Goal: Contribute content: Contribute content

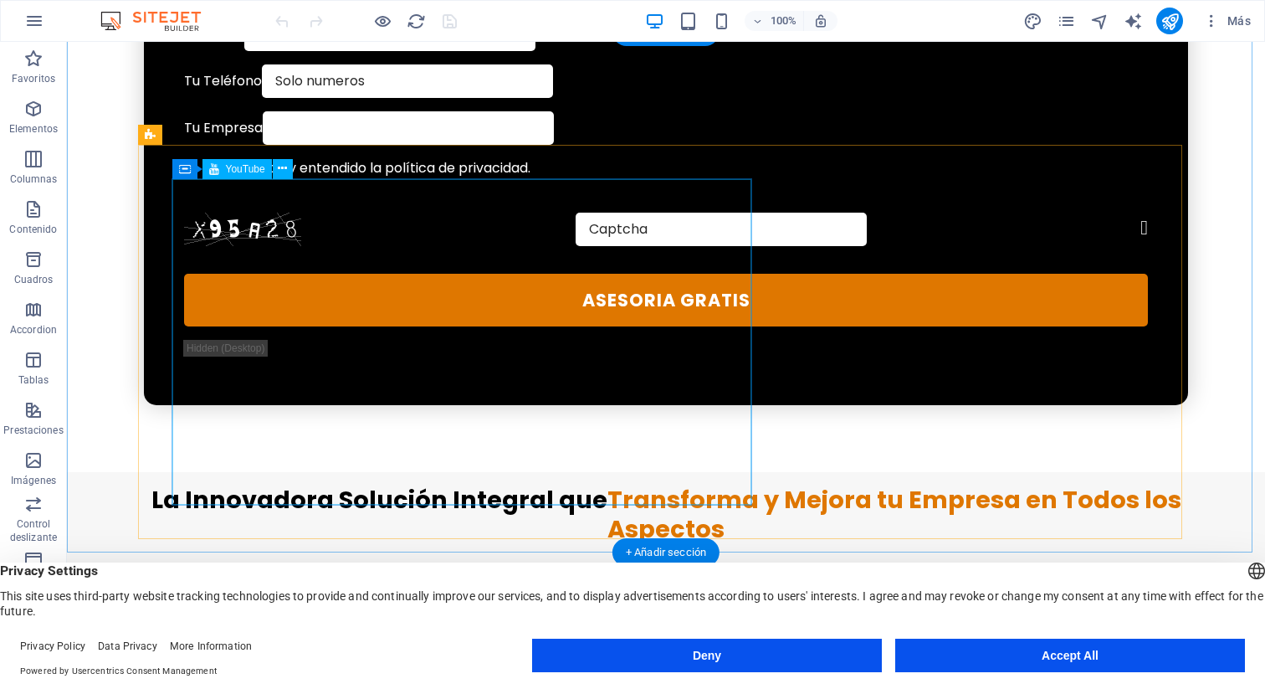
scroll to position [1082, 0]
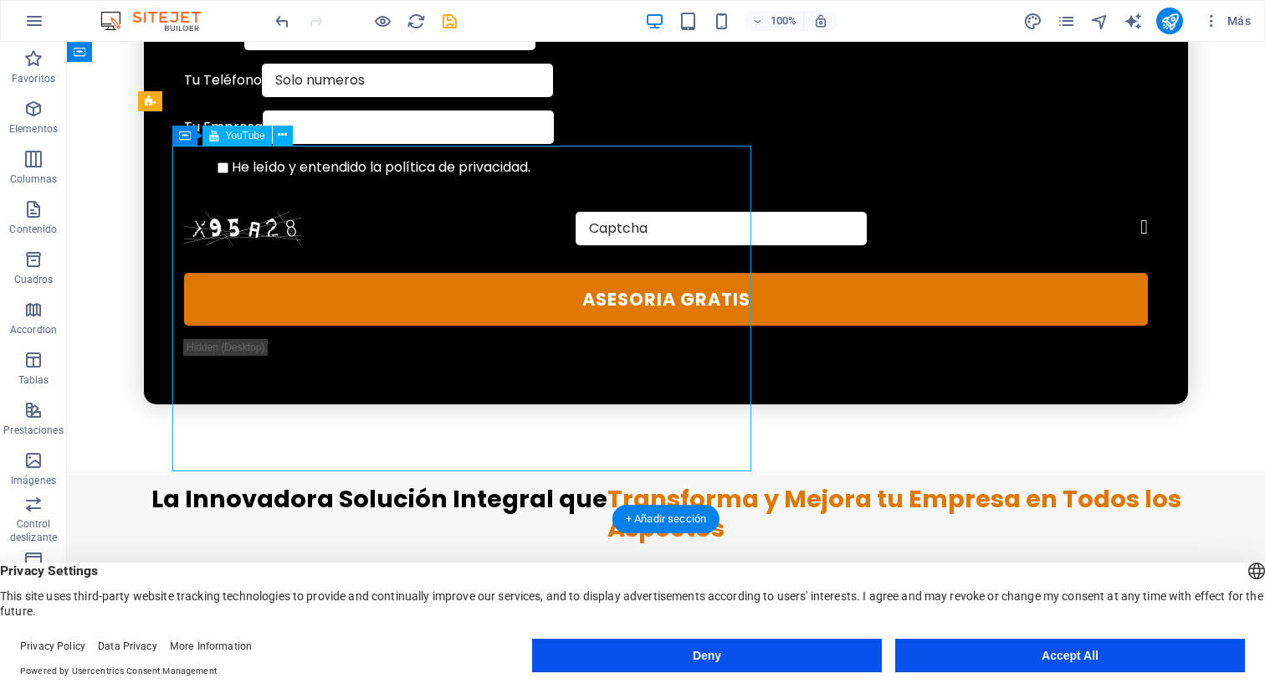
select select "ar16_9"
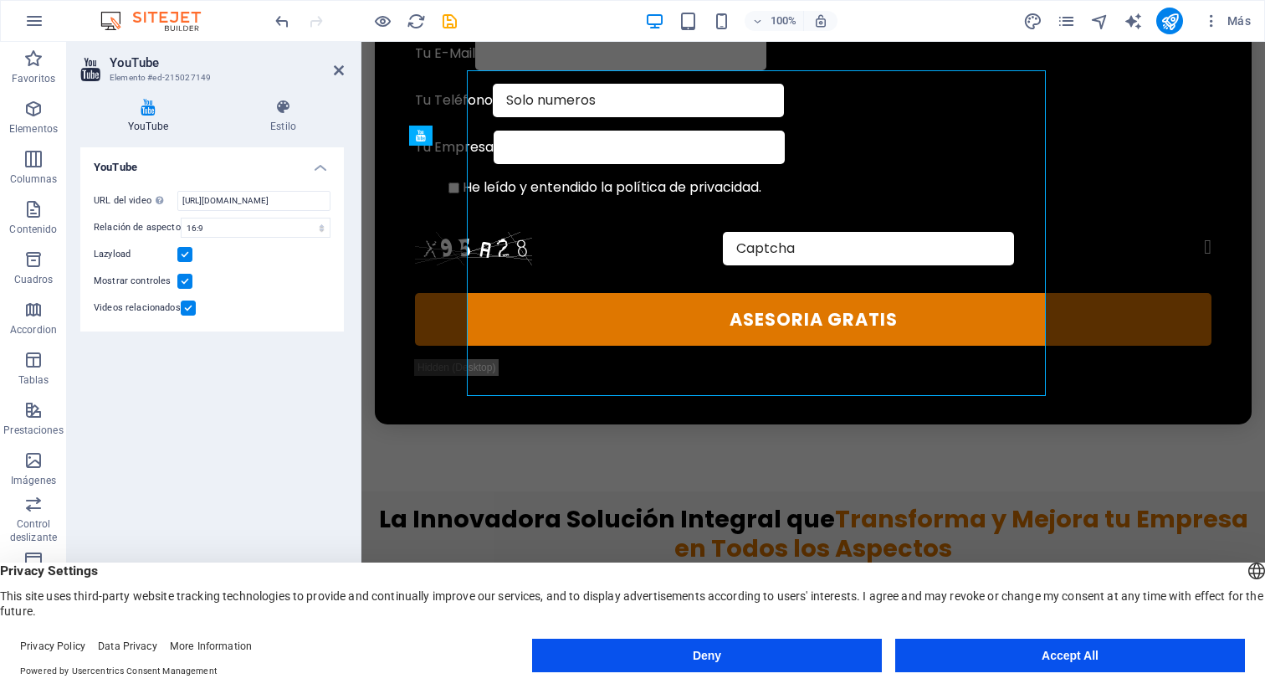
scroll to position [1157, 0]
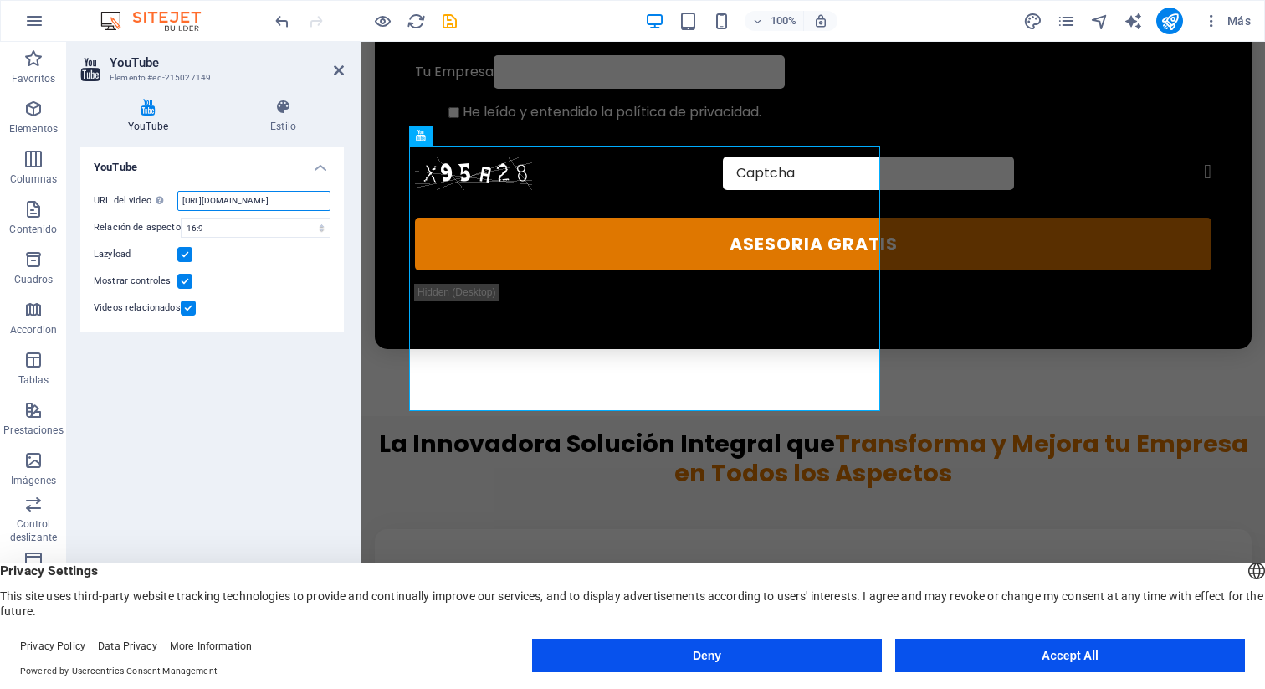
click at [249, 197] on input "https://www.youtube.com/watch?v=gbE3azm_Io0" at bounding box center [253, 201] width 153 height 20
paste input "https://www.youtube.com/watch?v=OZLP-SCHW7A"
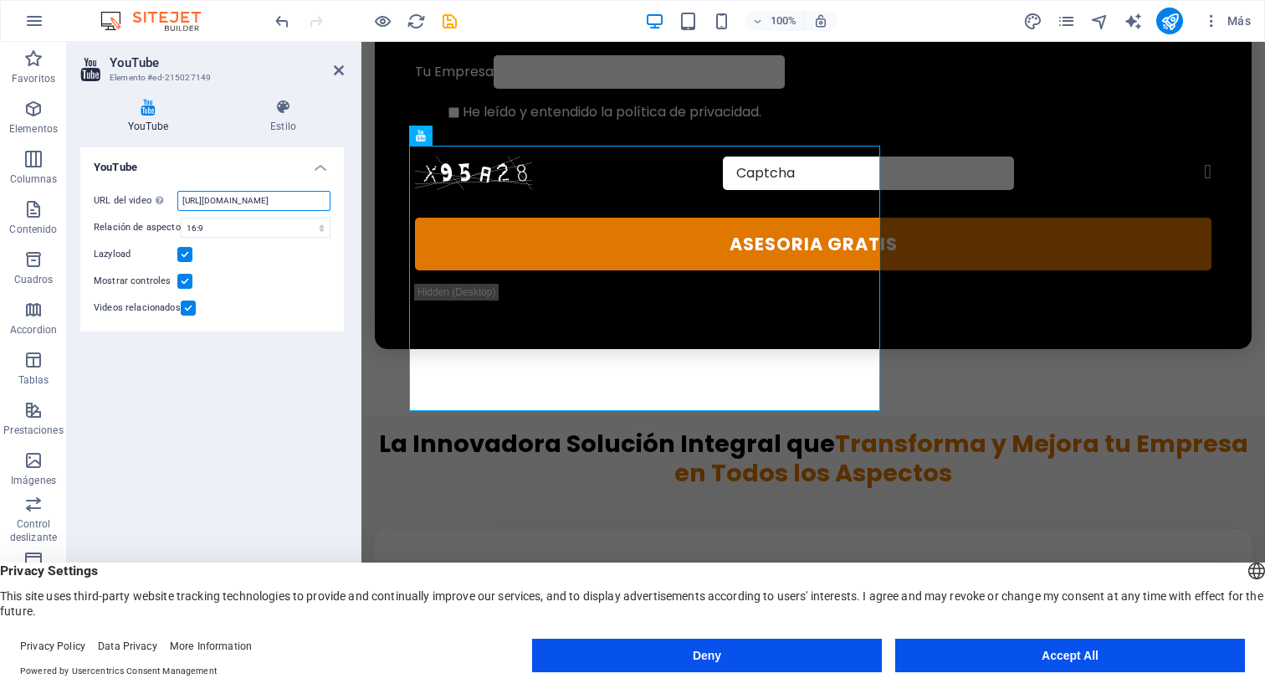
type input "https://www.youtube.com/watch?v=OZLP-SCHW7A"
click at [275, 422] on div "YouTube URL del video Inserta (o pega) la URL de un vídeo. https://www.youtube.…" at bounding box center [212, 397] width 264 height 501
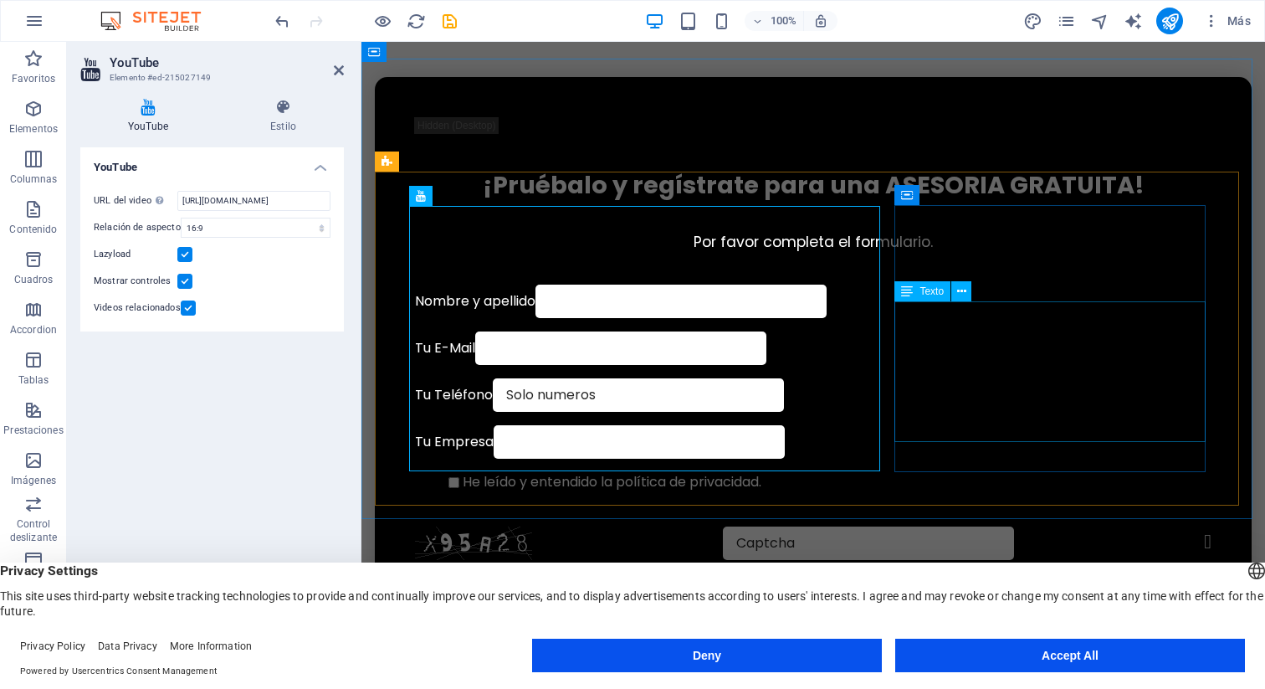
scroll to position [760, 0]
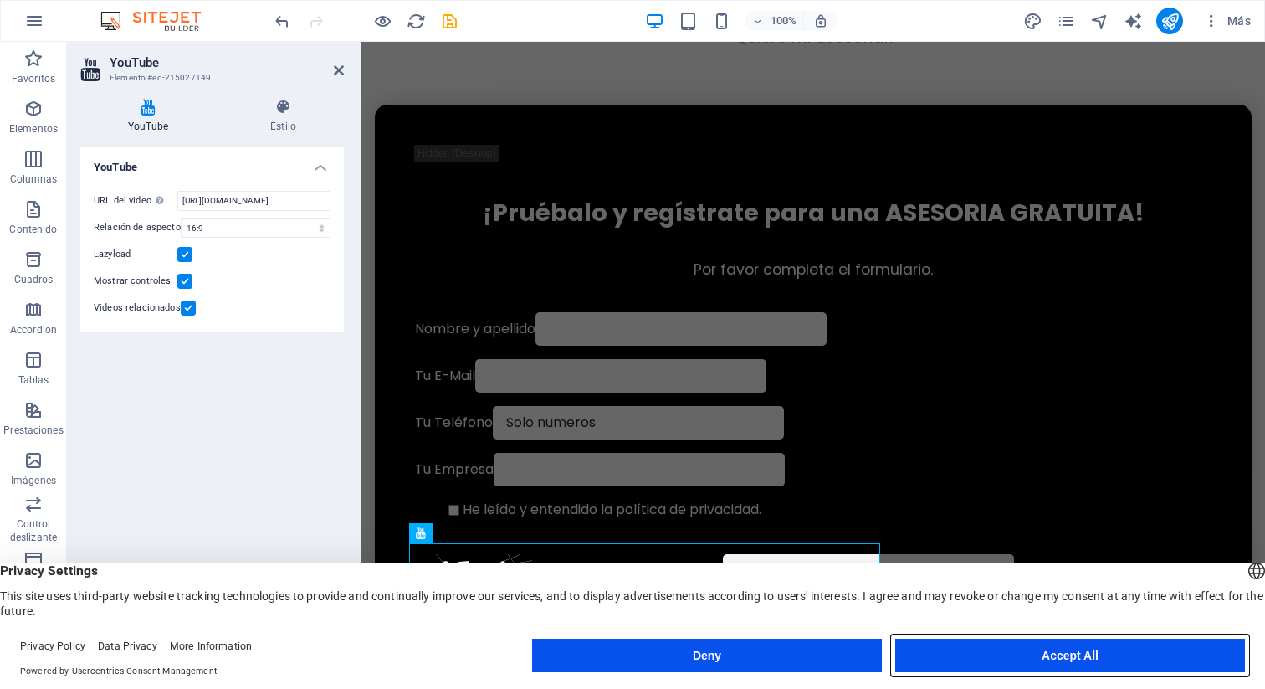
click at [1024, 650] on button "Accept All" at bounding box center [1070, 654] width 350 height 33
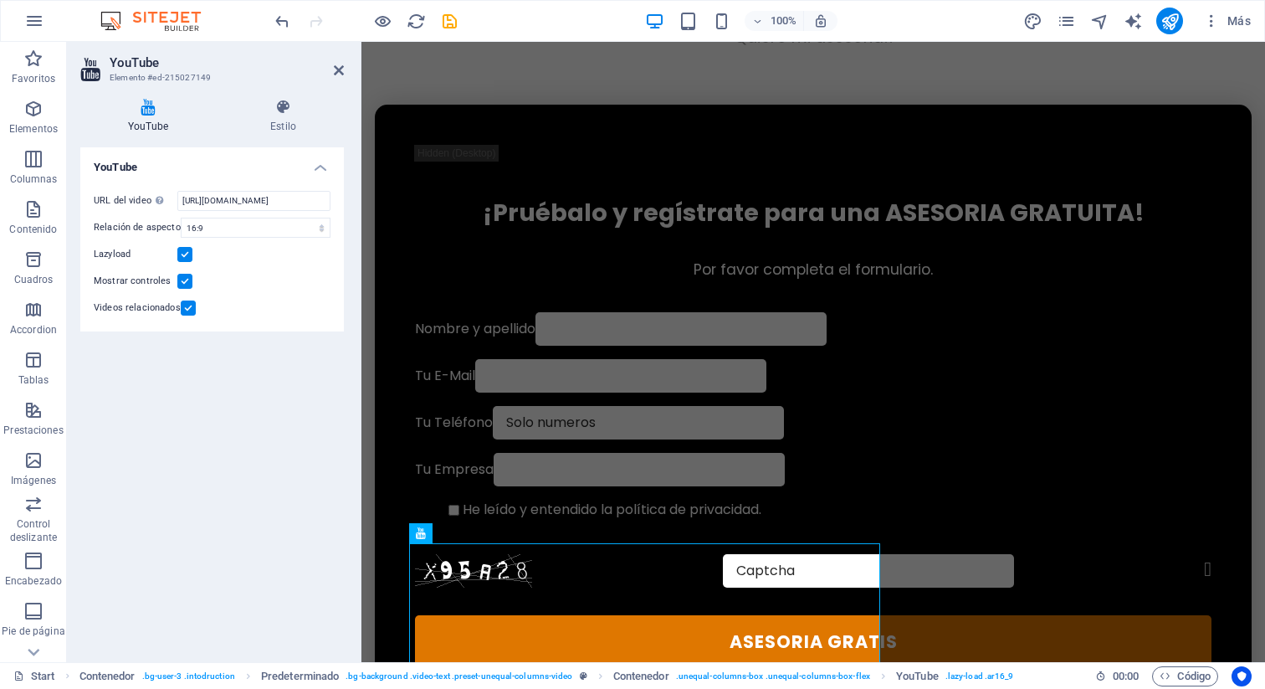
click at [159, 443] on div "YouTube URL del video Inserta (o pega) la URL de un vídeo. https://www.youtube.…" at bounding box center [212, 397] width 264 height 501
click at [449, 24] on icon "save" at bounding box center [449, 21] width 19 height 19
checkbox input "false"
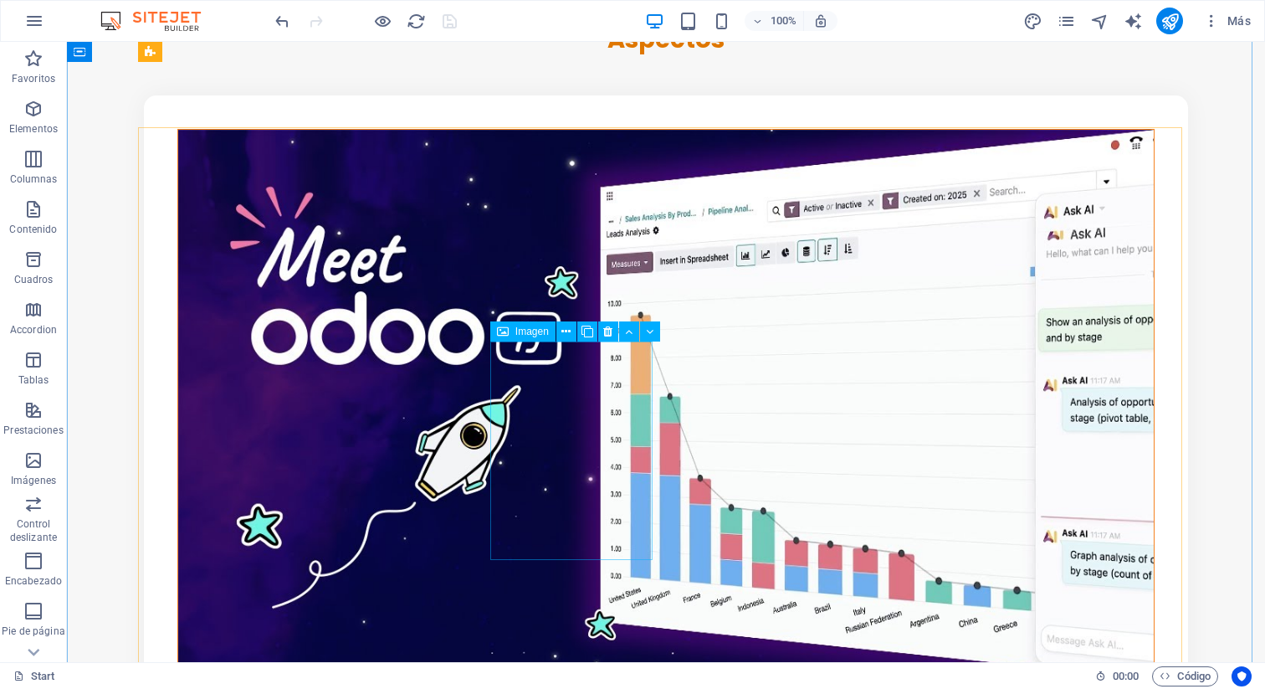
scroll to position [1563, 0]
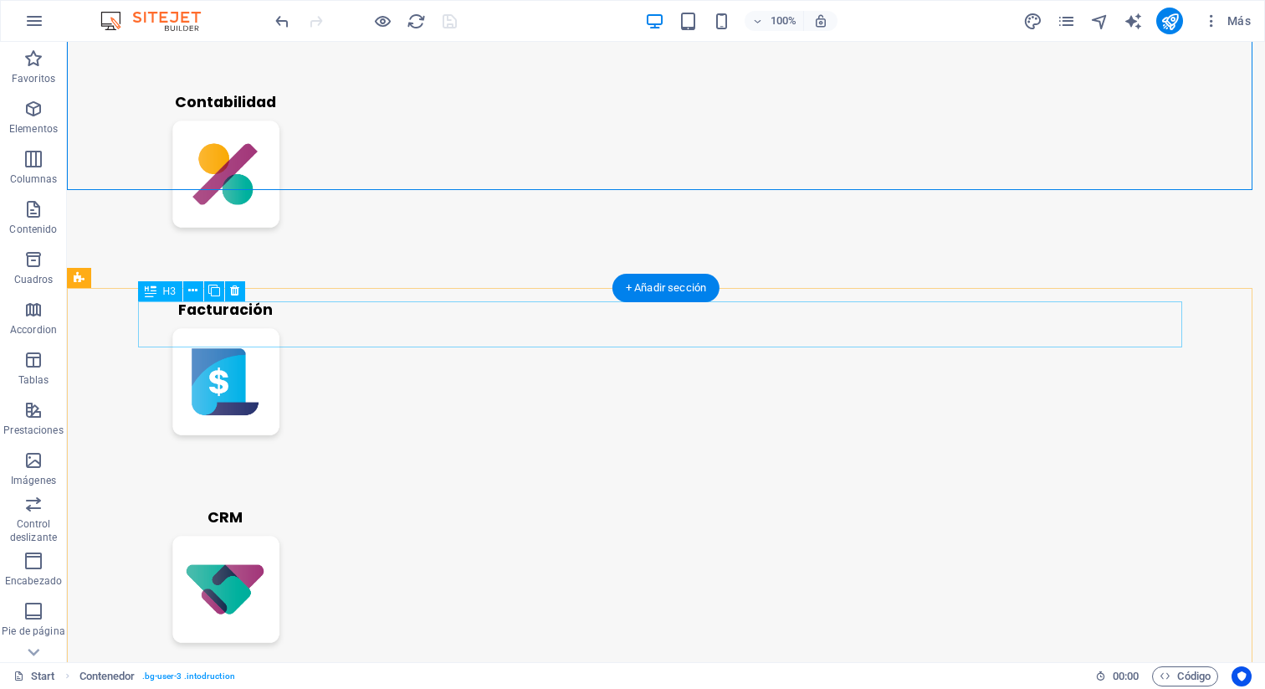
scroll to position [2450, 0]
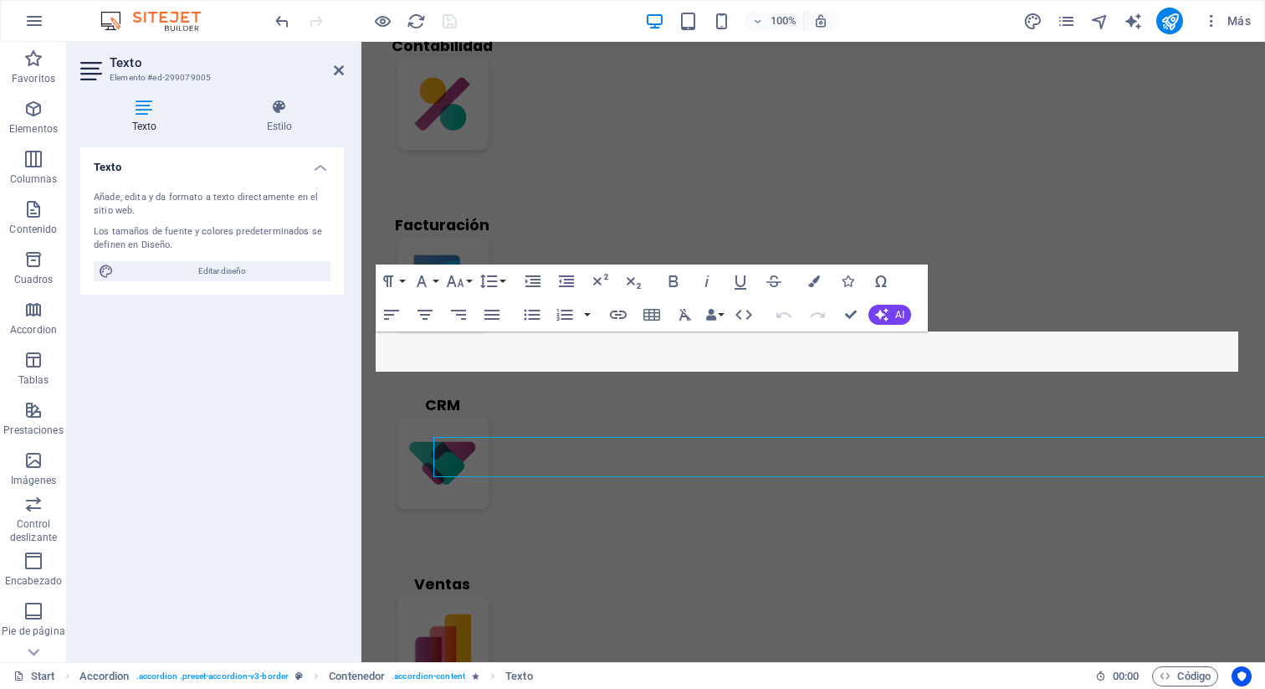
scroll to position [2371, 0]
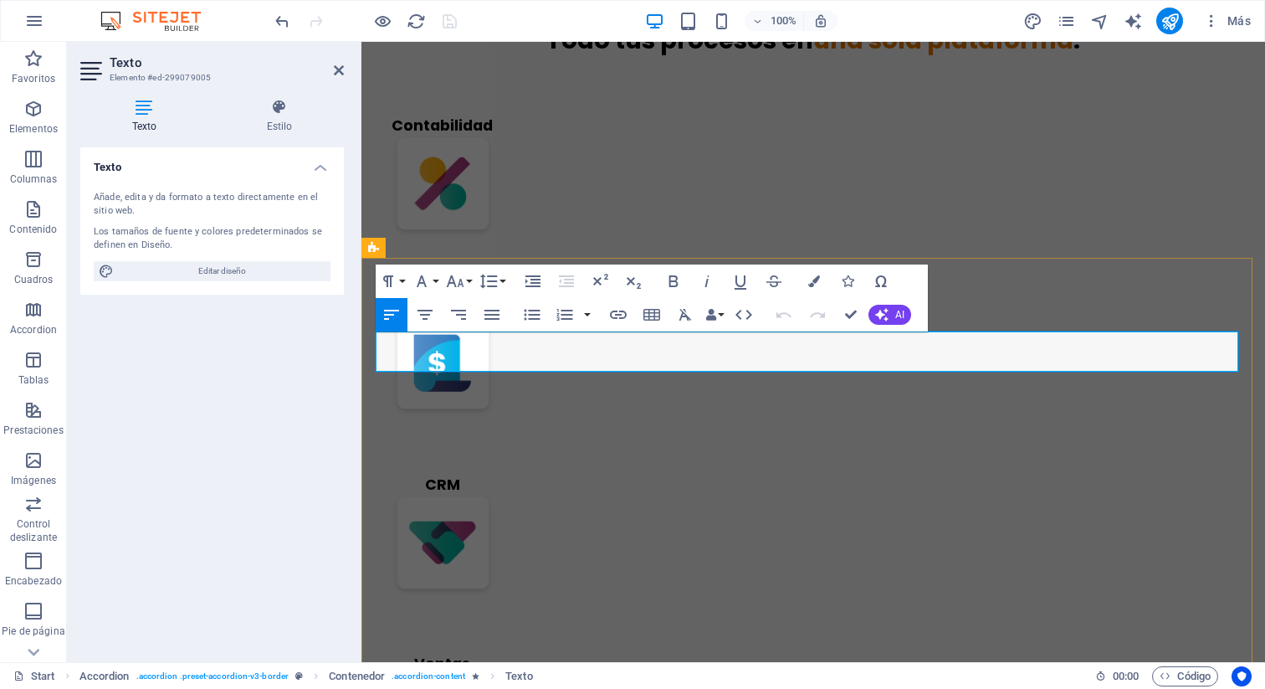
click at [259, 443] on div "Texto Añade, edita y da formato a texto directamente en el sitio web. Los tamañ…" at bounding box center [212, 397] width 264 height 501
click at [222, 386] on div "Texto Añade, edita y da formato a texto directamente en el sitio web. Los tamañ…" at bounding box center [212, 397] width 264 height 501
click at [229, 313] on div "Texto Añade, edita y da formato a texto directamente en el sitio web. Los tamañ…" at bounding box center [212, 397] width 264 height 501
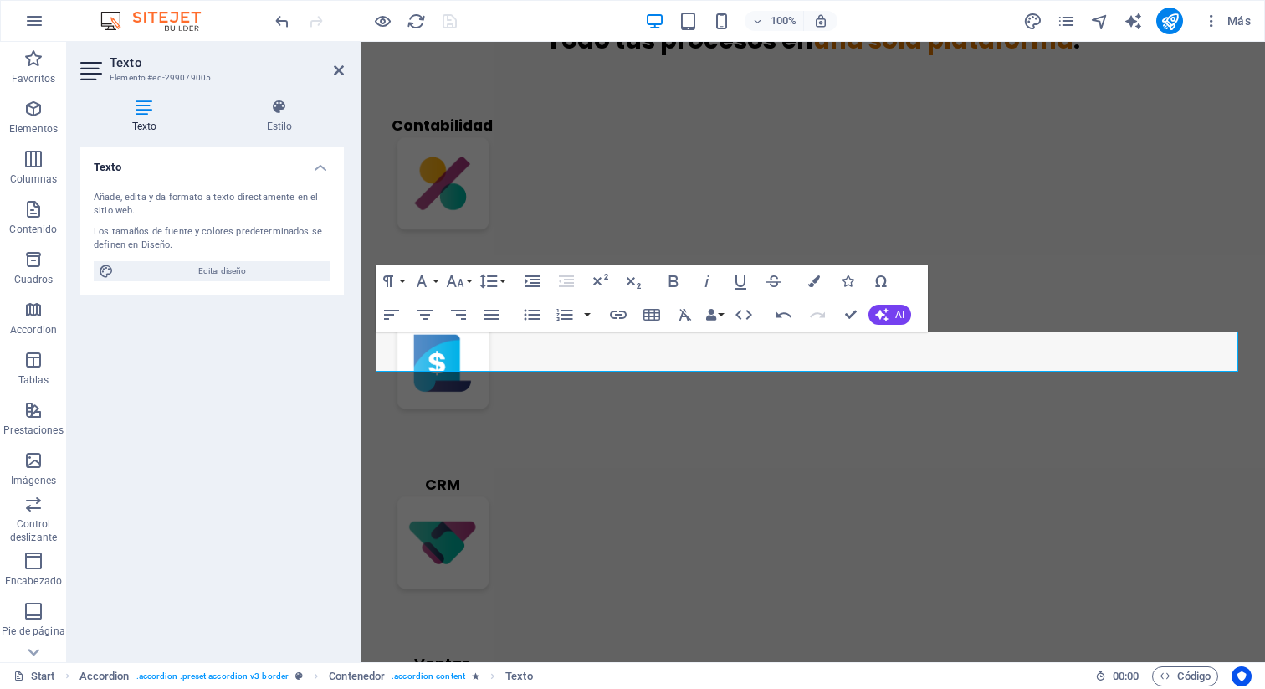
click at [229, 313] on div "Texto Añade, edita y da formato a texto directamente en el sitio web. Los tamañ…" at bounding box center [212, 397] width 264 height 501
click at [331, 72] on header "Texto Elemento #ed-299079005" at bounding box center [212, 64] width 264 height 44
click at [340, 71] on icon at bounding box center [339, 70] width 10 height 13
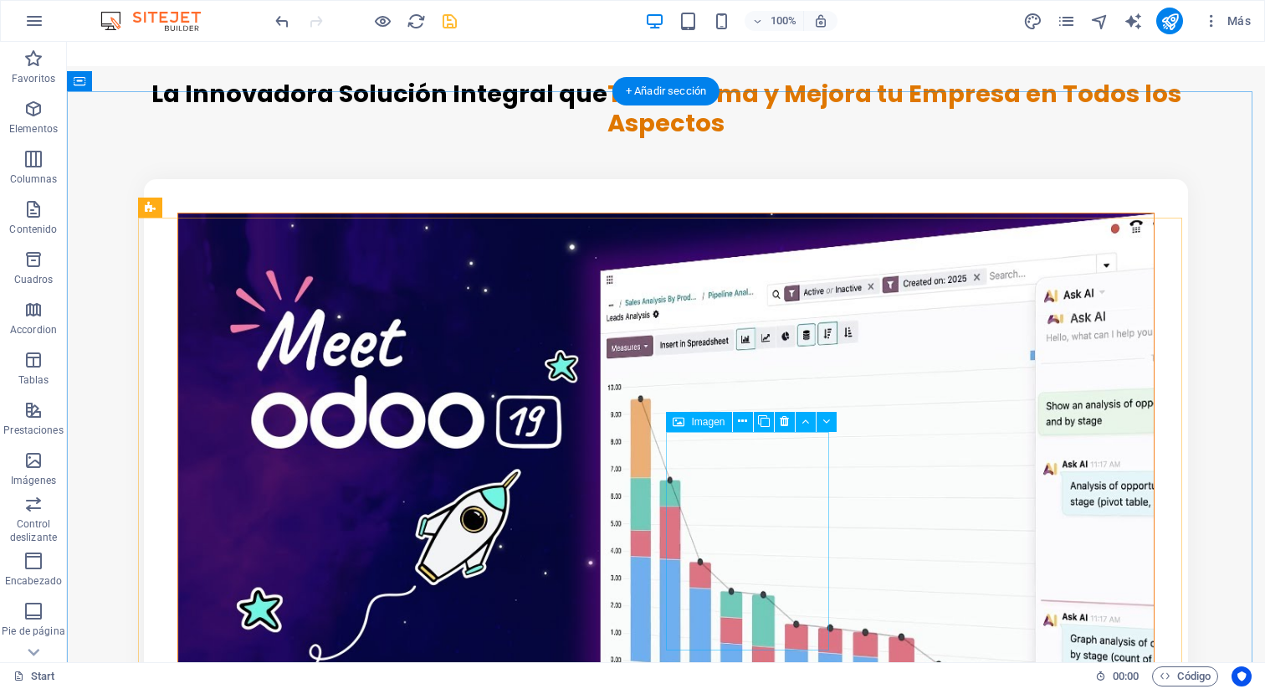
scroll to position [1483, 0]
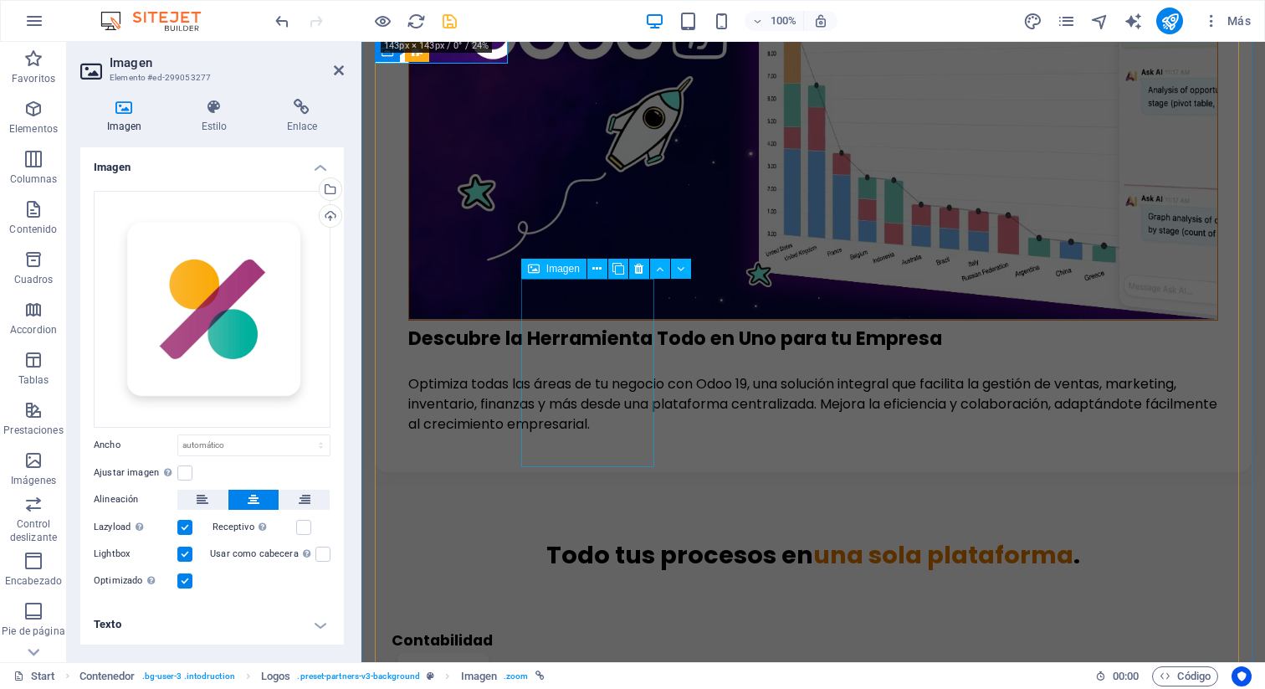
scroll to position [1859, 0]
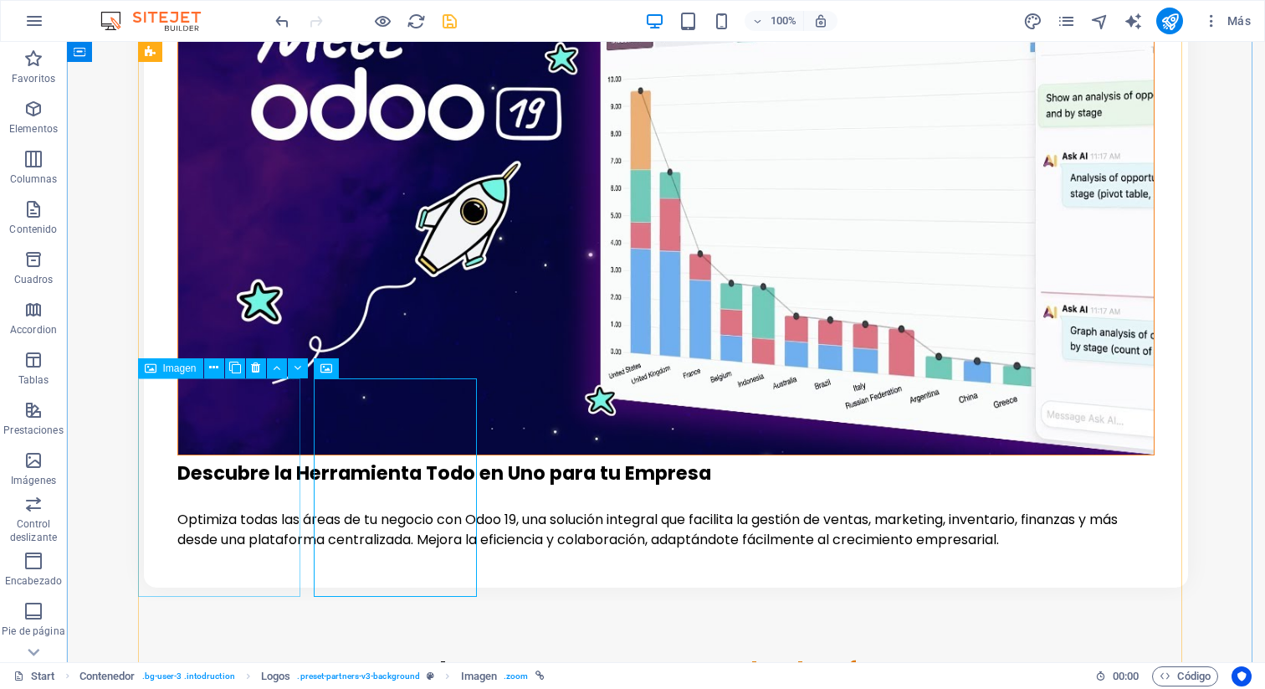
scroll to position [1797, 0]
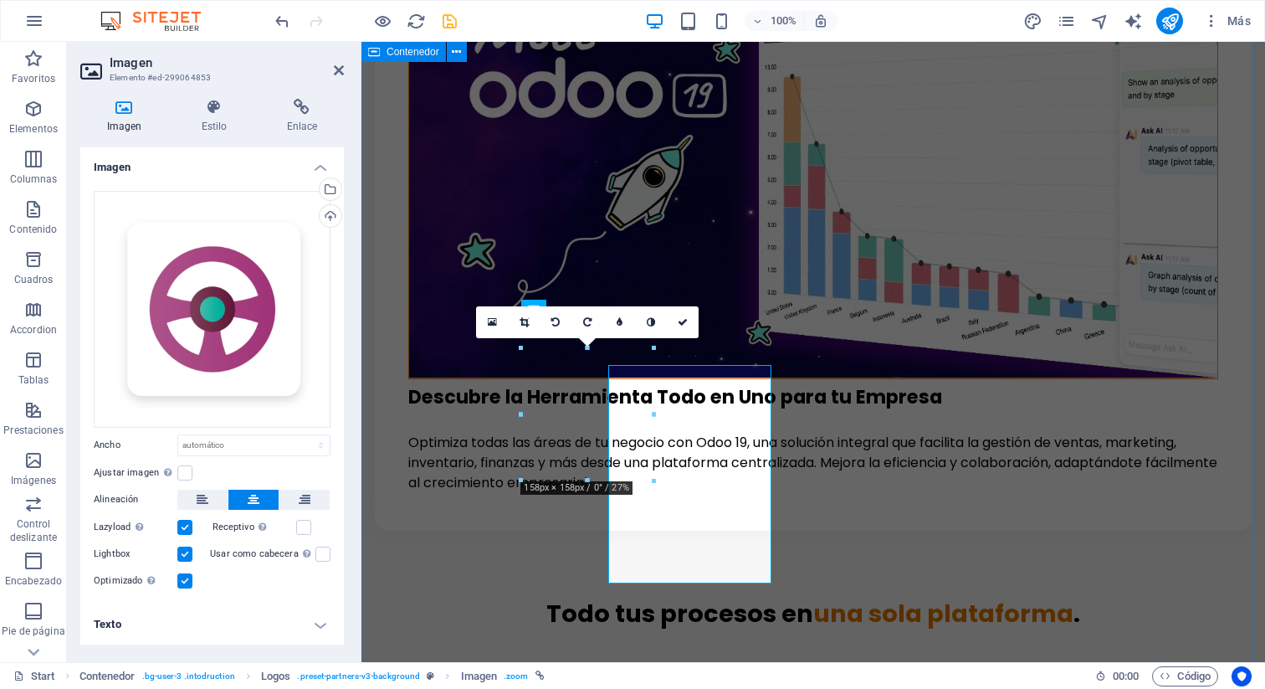
scroll to position [1807, 0]
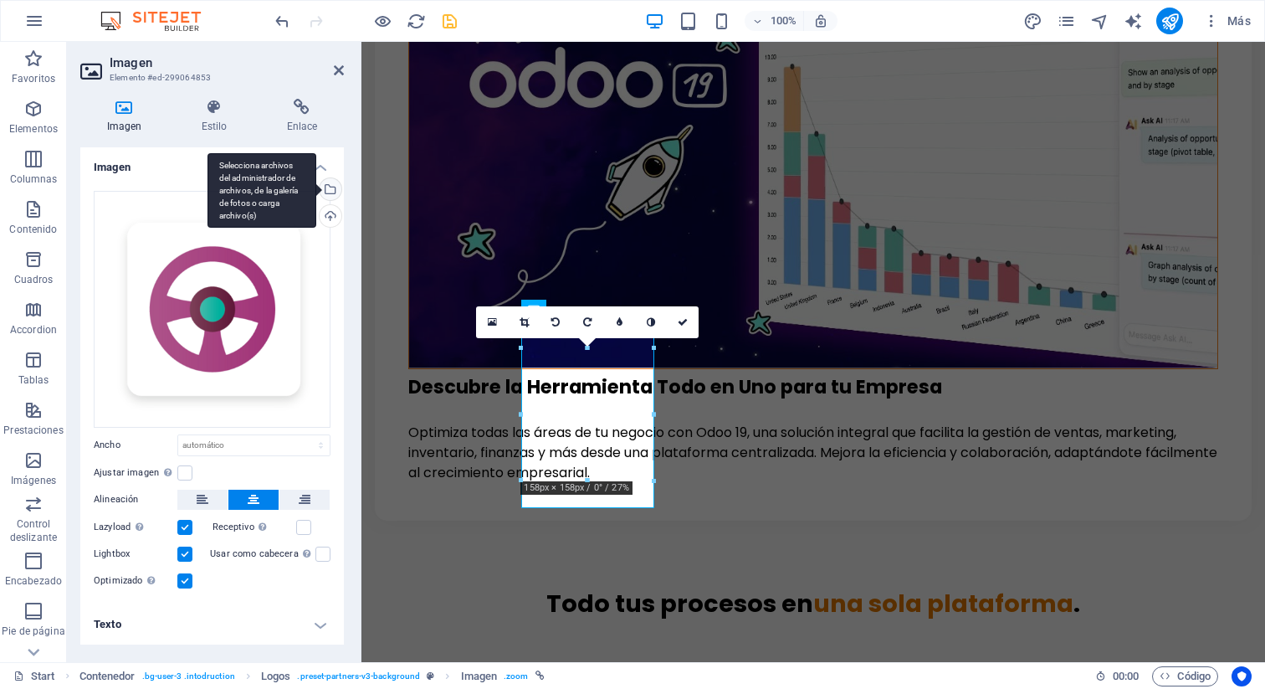
click at [330, 185] on div "Selecciona archivos del administrador de archivos, de la galería de fotos o car…" at bounding box center [328, 190] width 25 height 25
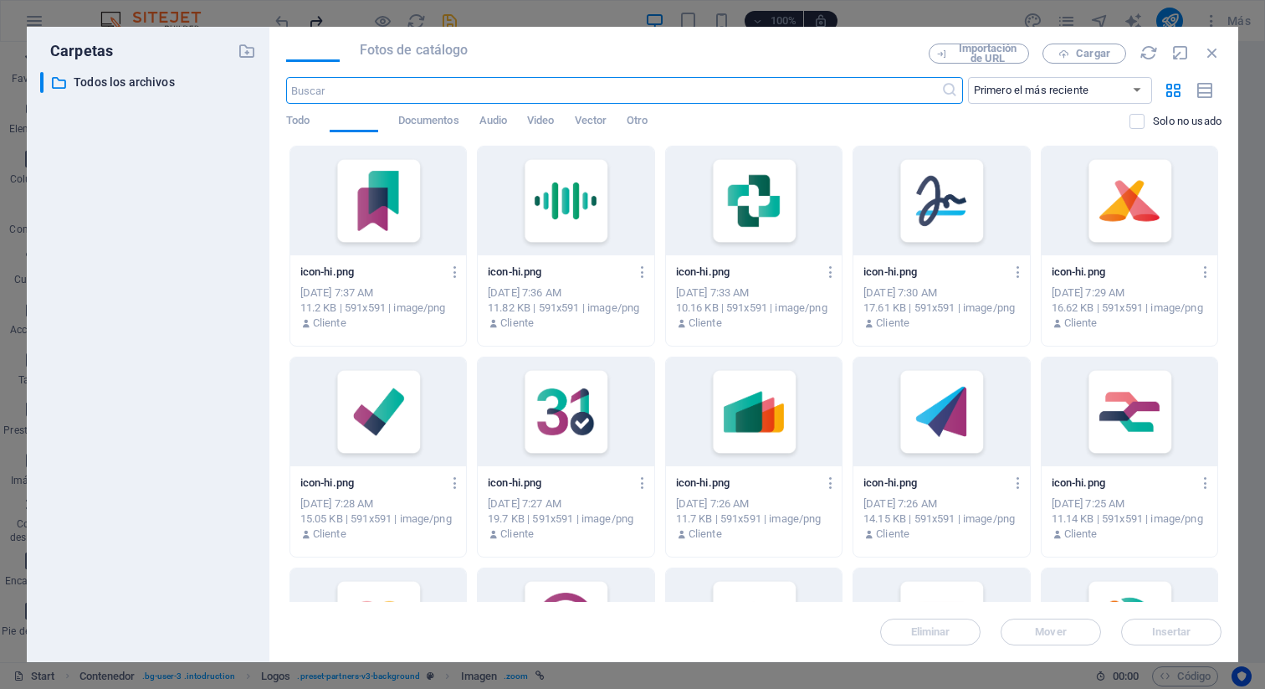
scroll to position [1798, 0]
click at [1089, 53] on span "Cargar" at bounding box center [1093, 54] width 34 height 10
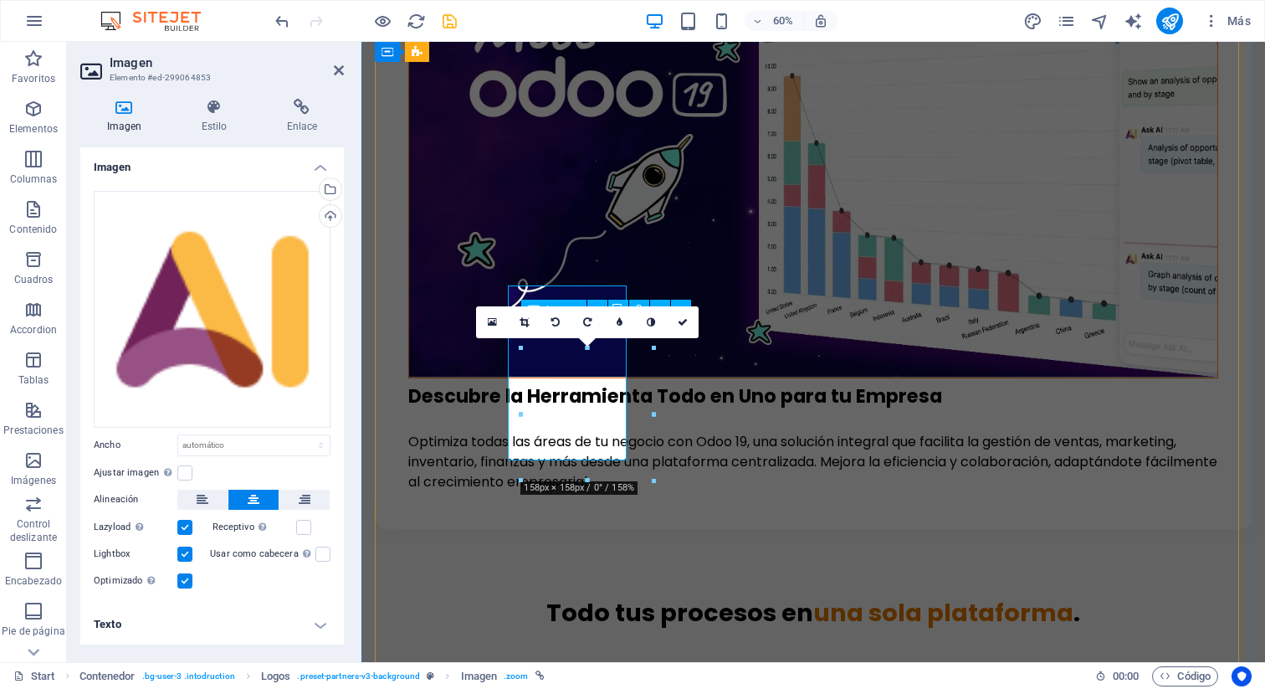
scroll to position [1807, 0]
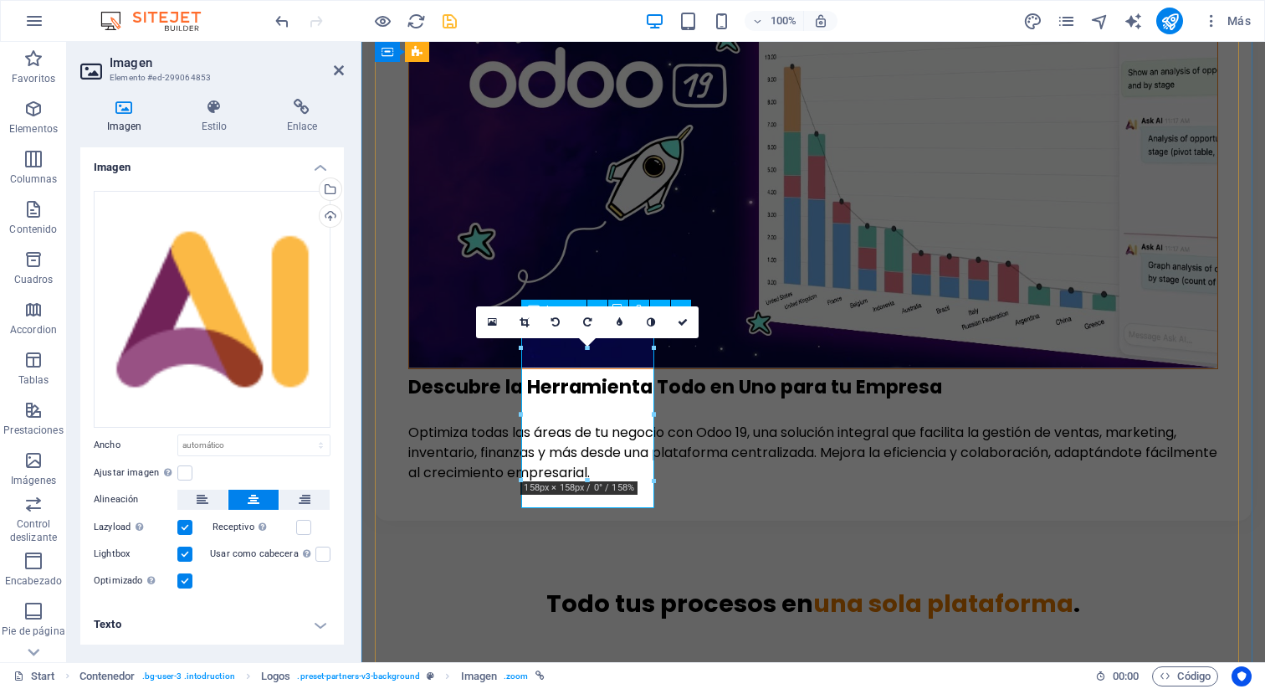
click at [592, 338] on div "16:10 16:9 4:3 1:1 1:2 0" at bounding box center [587, 322] width 223 height 32
click at [235, 618] on h4 "Texto" at bounding box center [212, 624] width 264 height 40
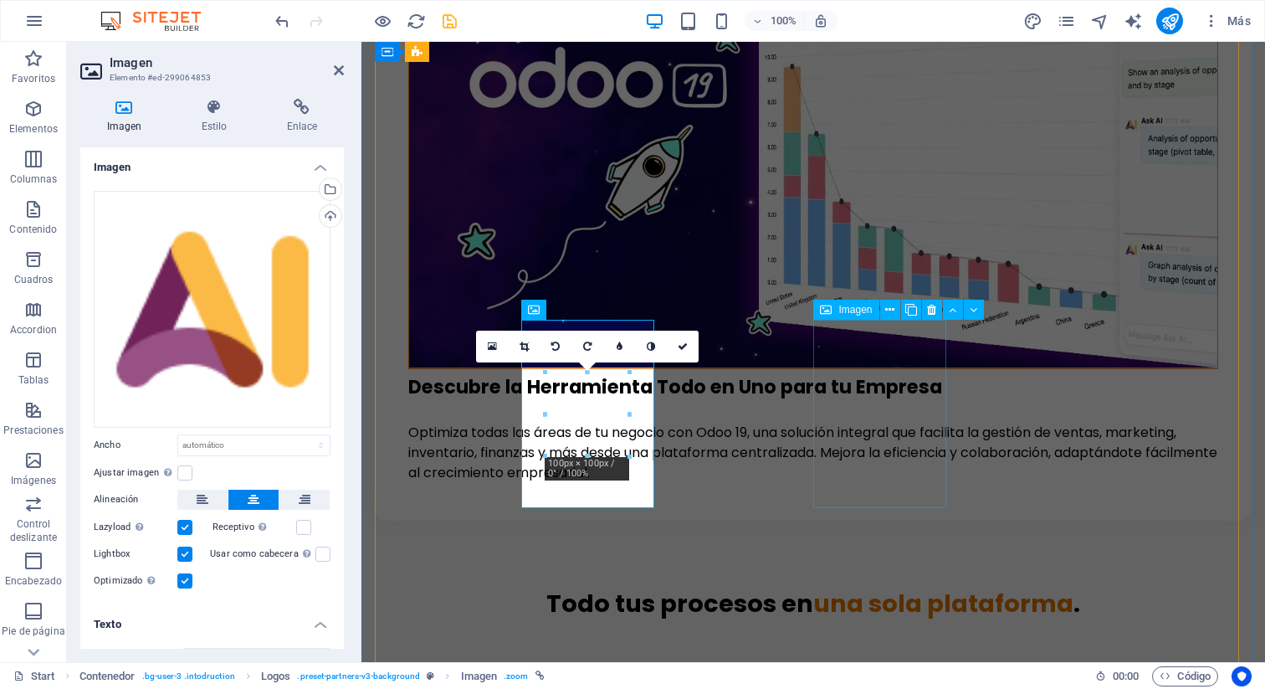
drag, startPoint x: 468, startPoint y: 279, endPoint x: 833, endPoint y: 320, distance: 367.1
click at [833, 320] on div "Imagen" at bounding box center [903, 310] width 181 height 21
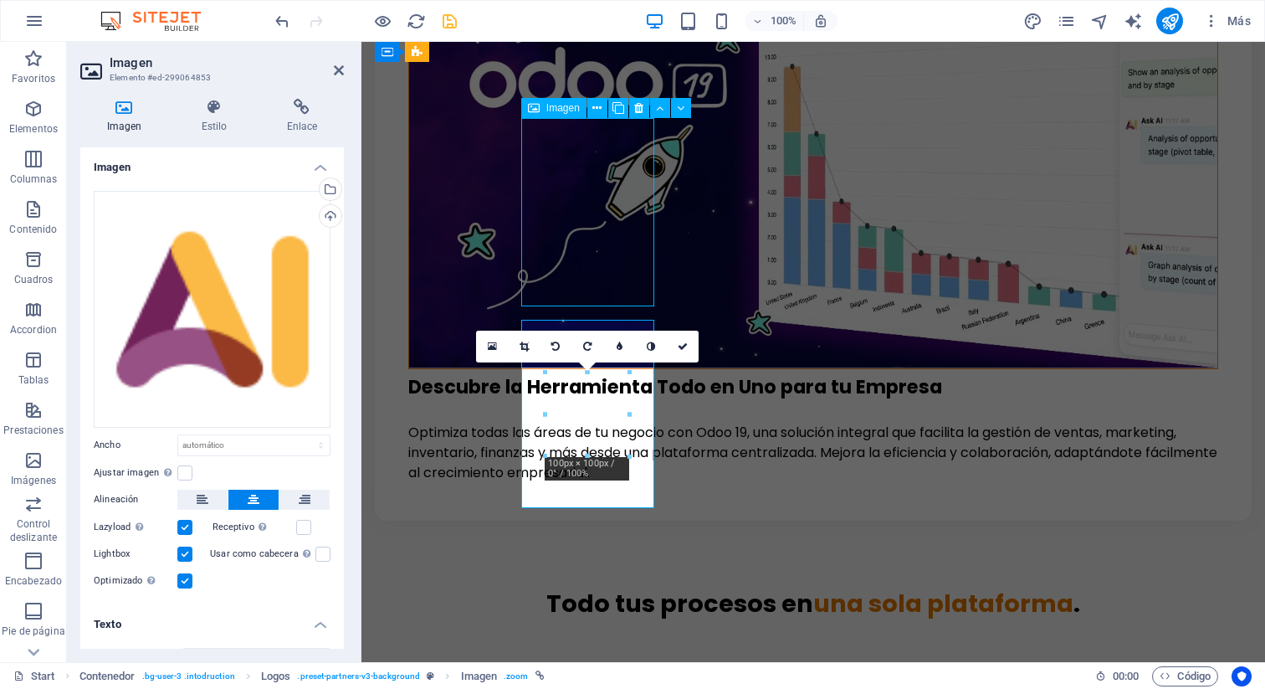
scroll to position [1797, 0]
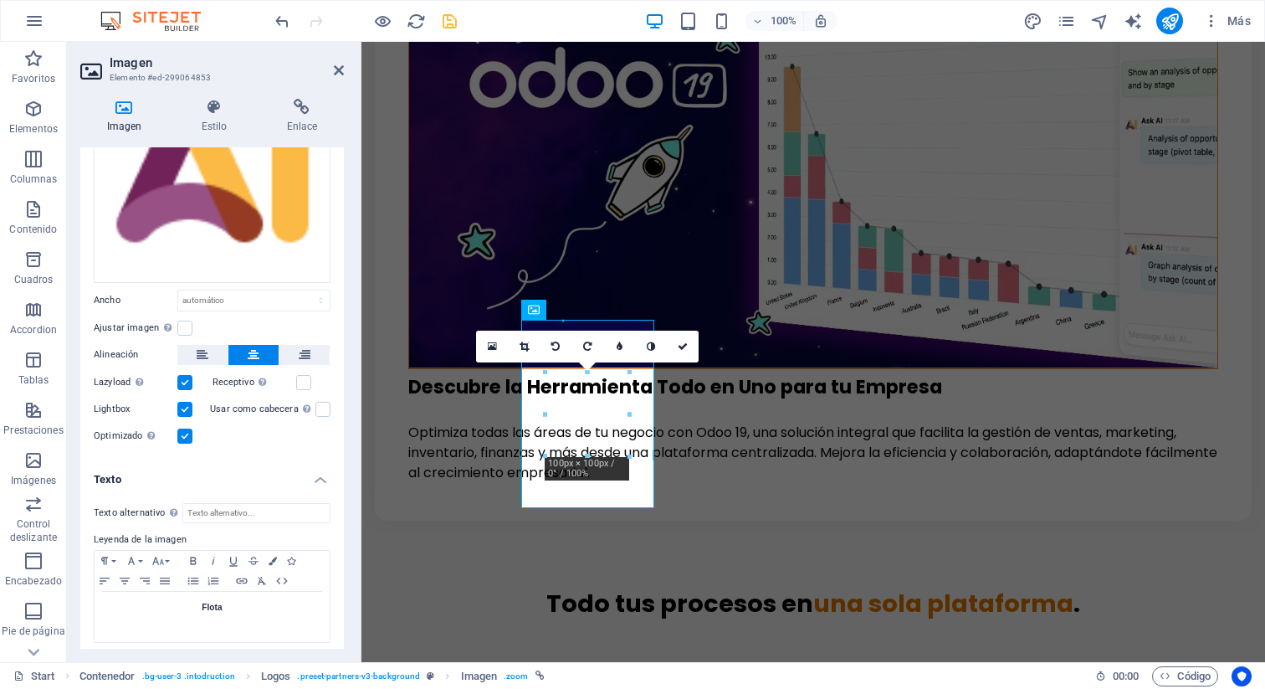
scroll to position [149, 0]
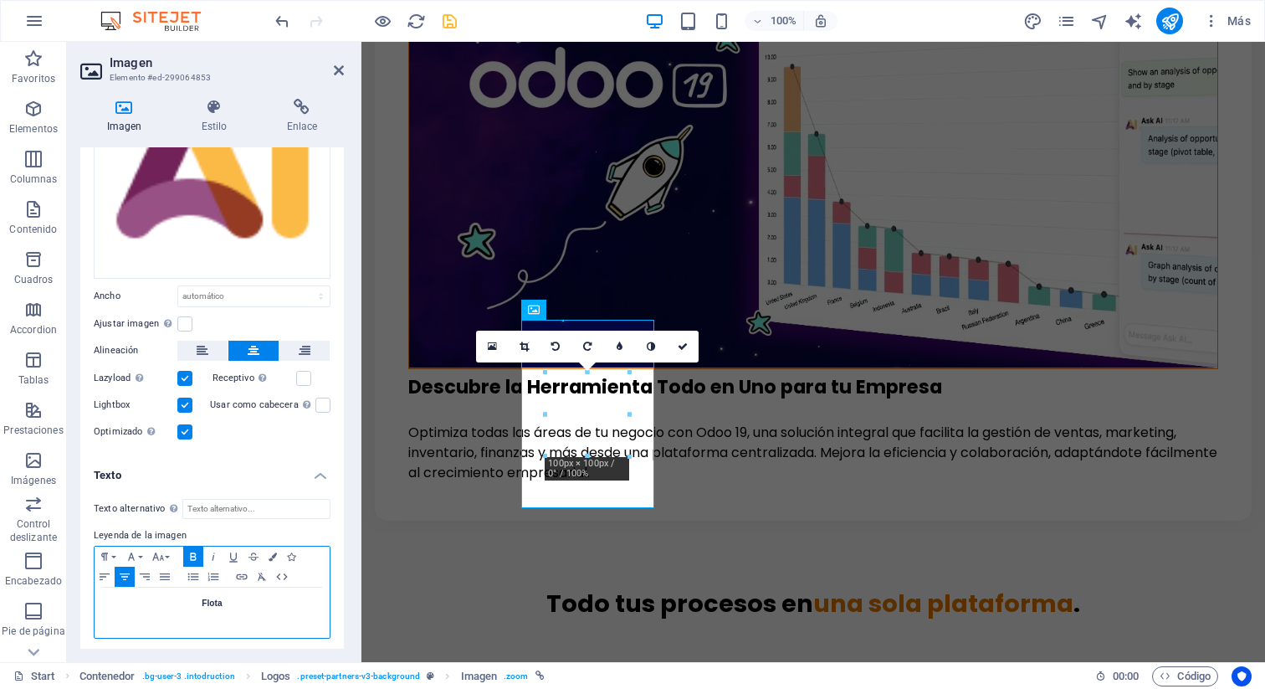
click at [211, 599] on strong "Flota" at bounding box center [212, 602] width 21 height 9
click at [210, 599] on strong "Flota" at bounding box center [212, 602] width 21 height 9
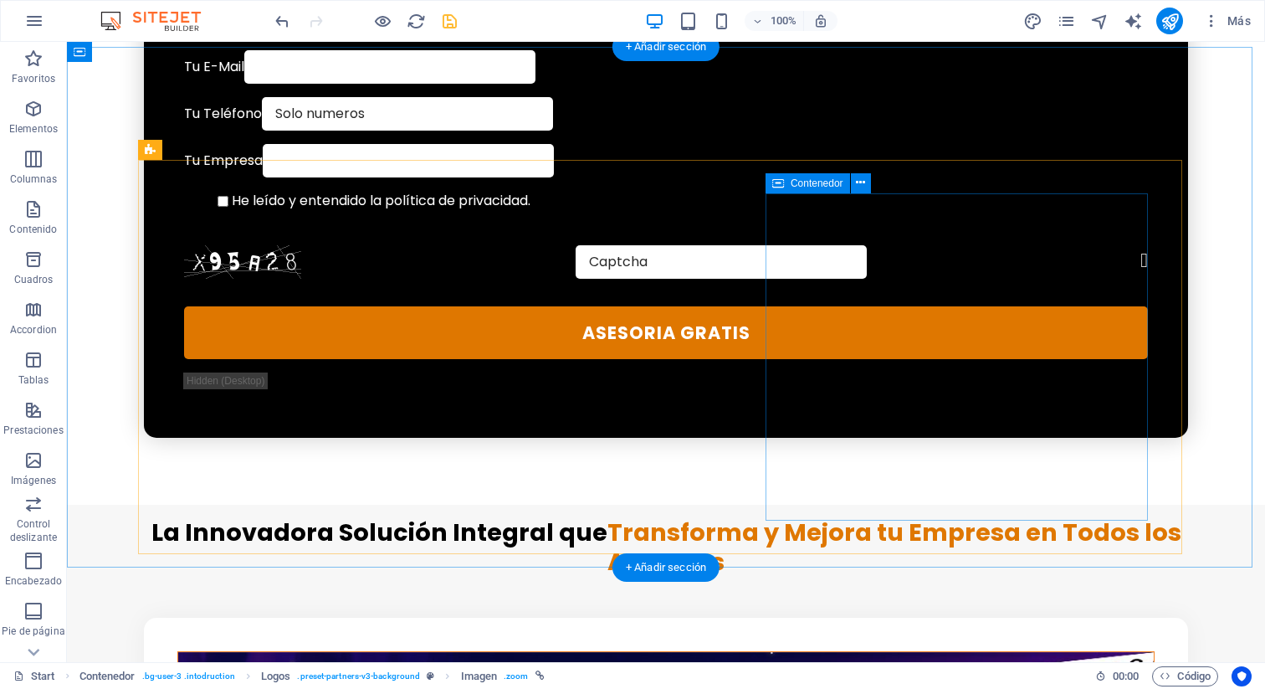
scroll to position [978, 0]
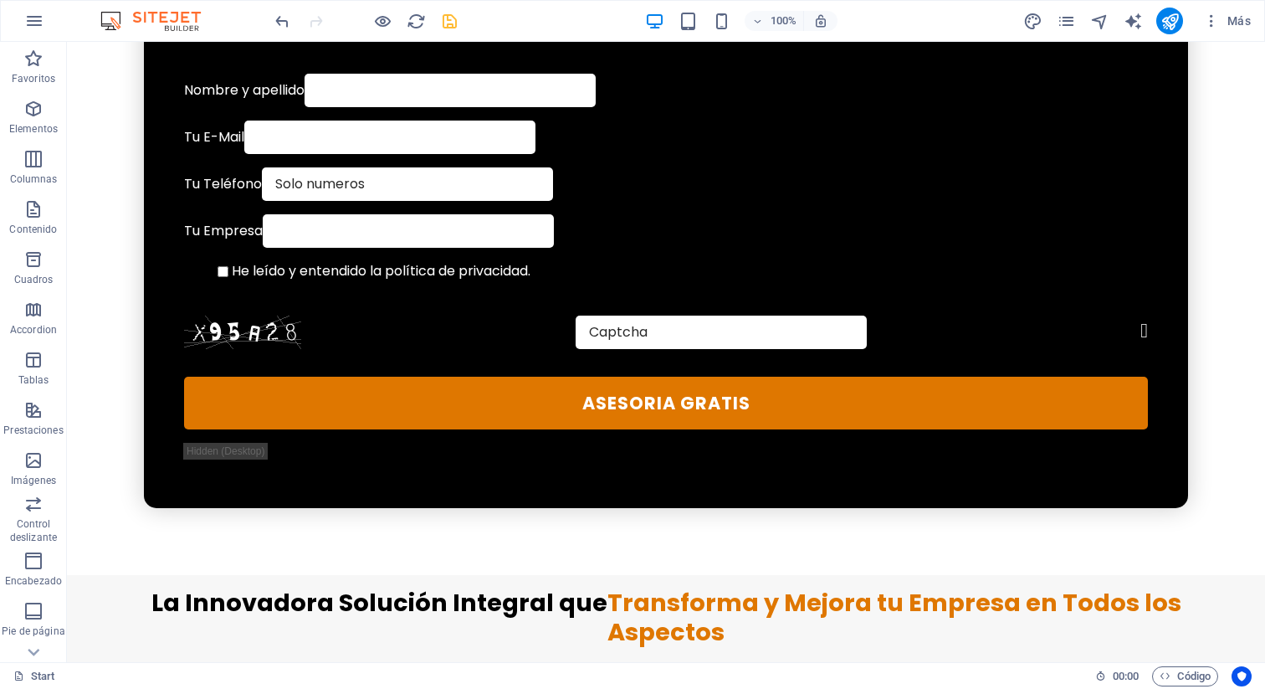
click at [447, 21] on icon "save" at bounding box center [449, 21] width 19 height 19
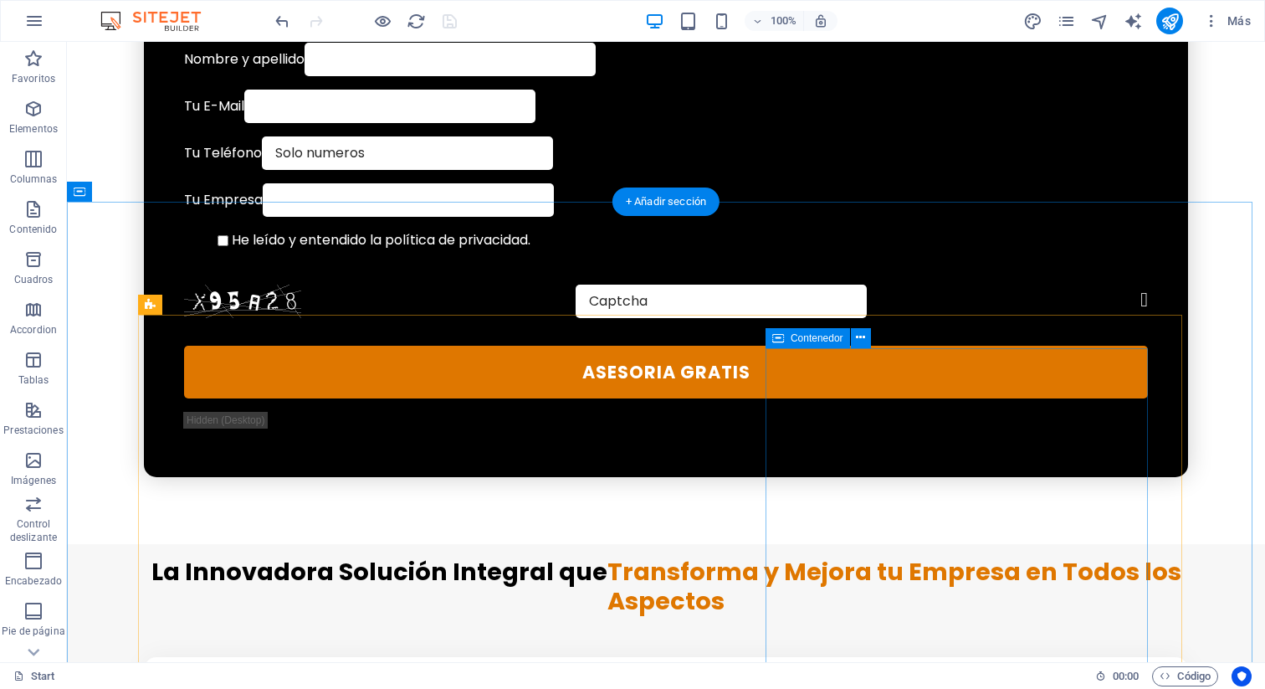
scroll to position [1042, 0]
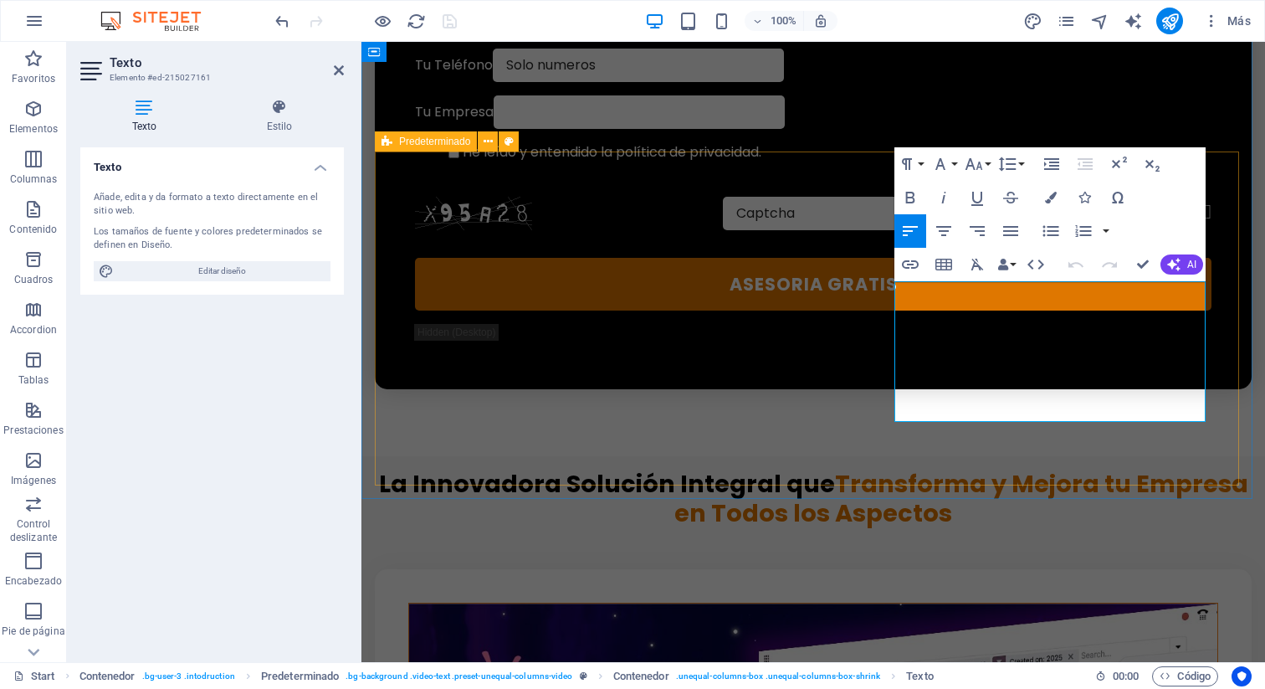
drag, startPoint x: 1086, startPoint y: 406, endPoint x: 892, endPoint y: 286, distance: 228.0
copy p "Optimiza todas las áreas de tu negocio con Odoo 19, una solución integral que f…"
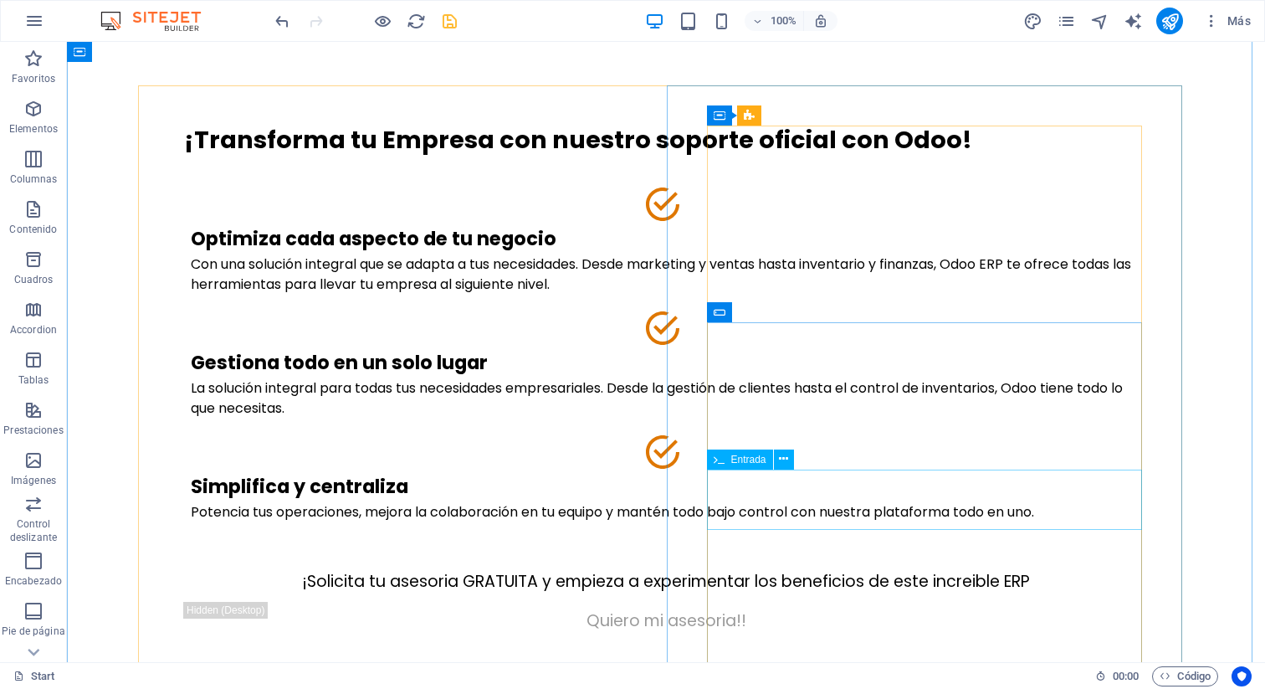
scroll to position [0, 0]
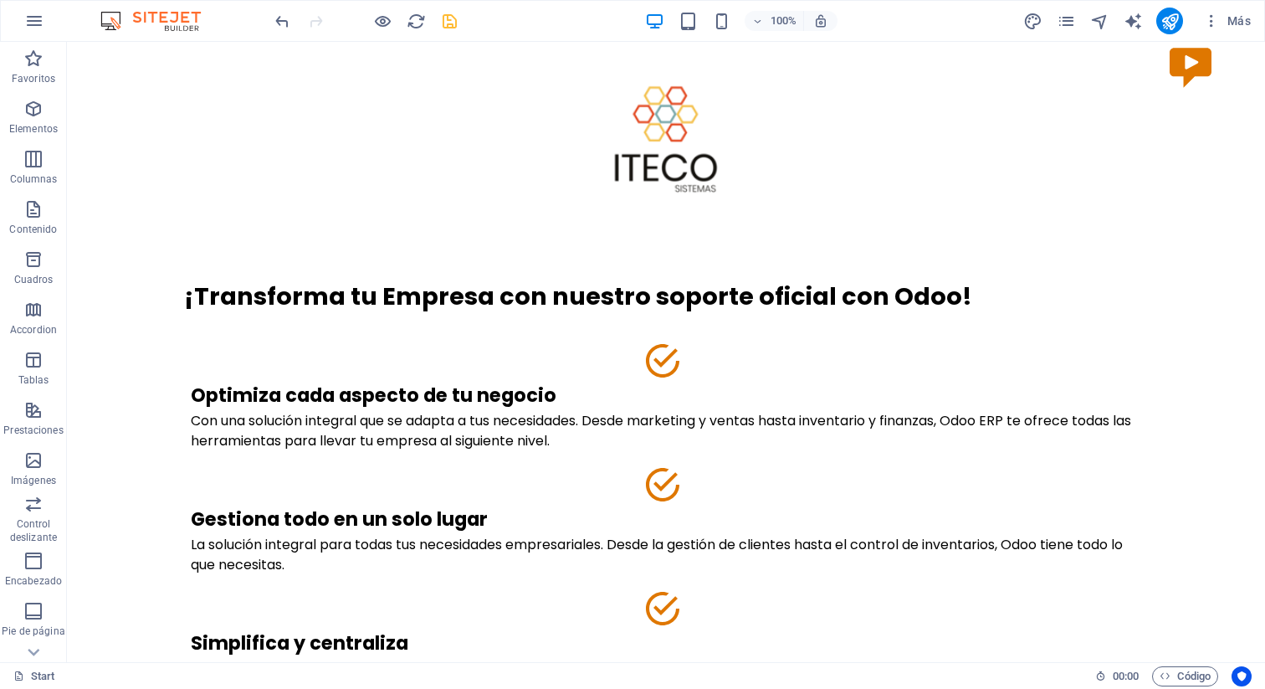
click at [449, 21] on icon "save" at bounding box center [449, 21] width 19 height 19
checkbox input "false"
click at [1175, 27] on icon "publish" at bounding box center [1170, 21] width 19 height 19
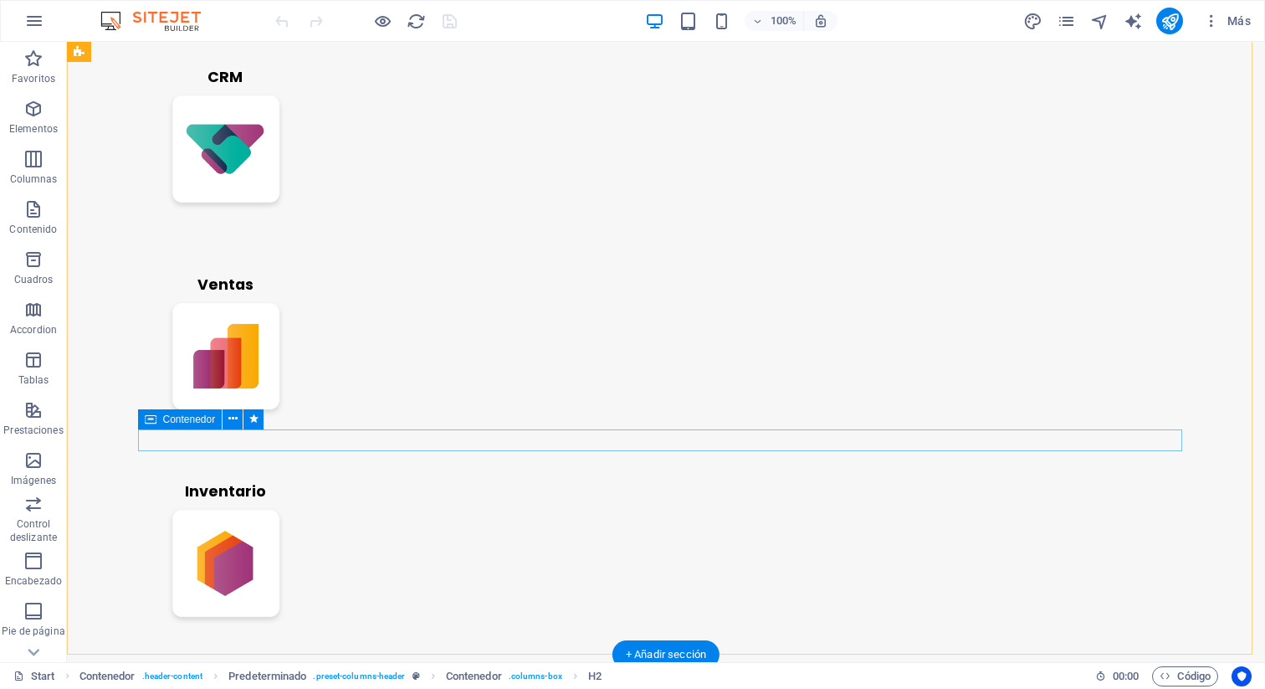
scroll to position [3511, 0]
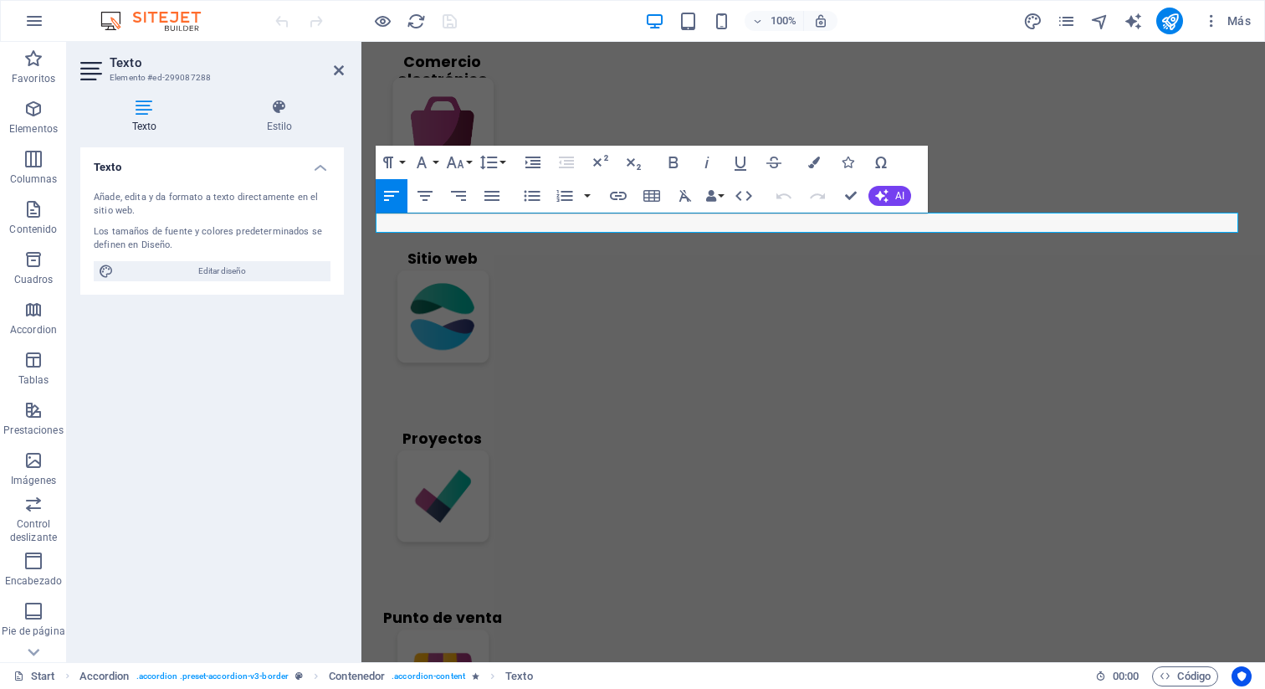
scroll to position [3486, 0]
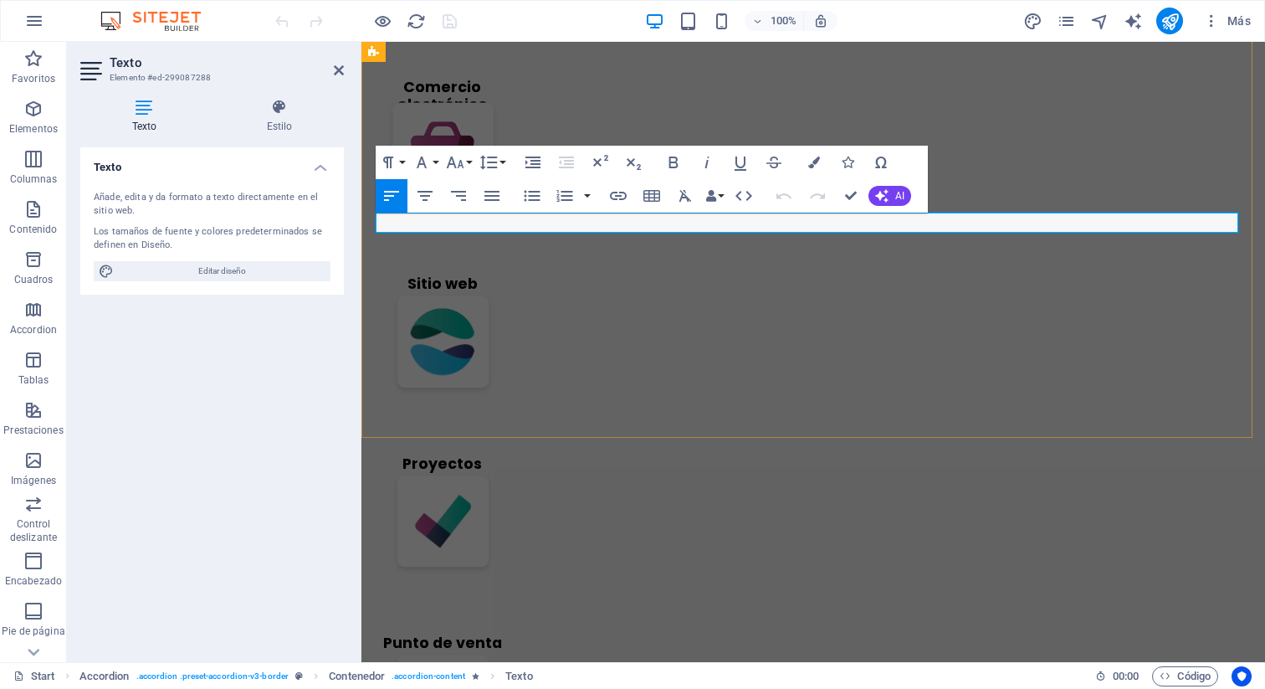
click at [310, 442] on div "Texto Añade, edita y da formato a texto directamente en el sitio web. Los tamañ…" at bounding box center [212, 397] width 264 height 501
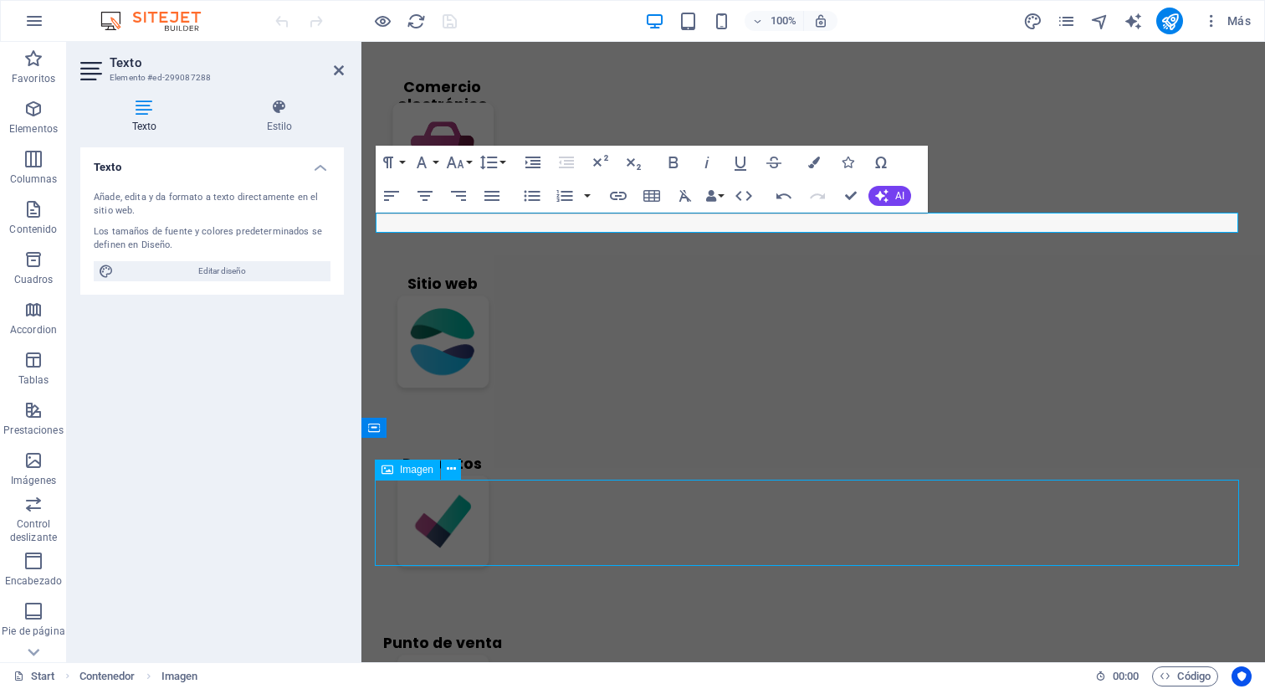
select select "%"
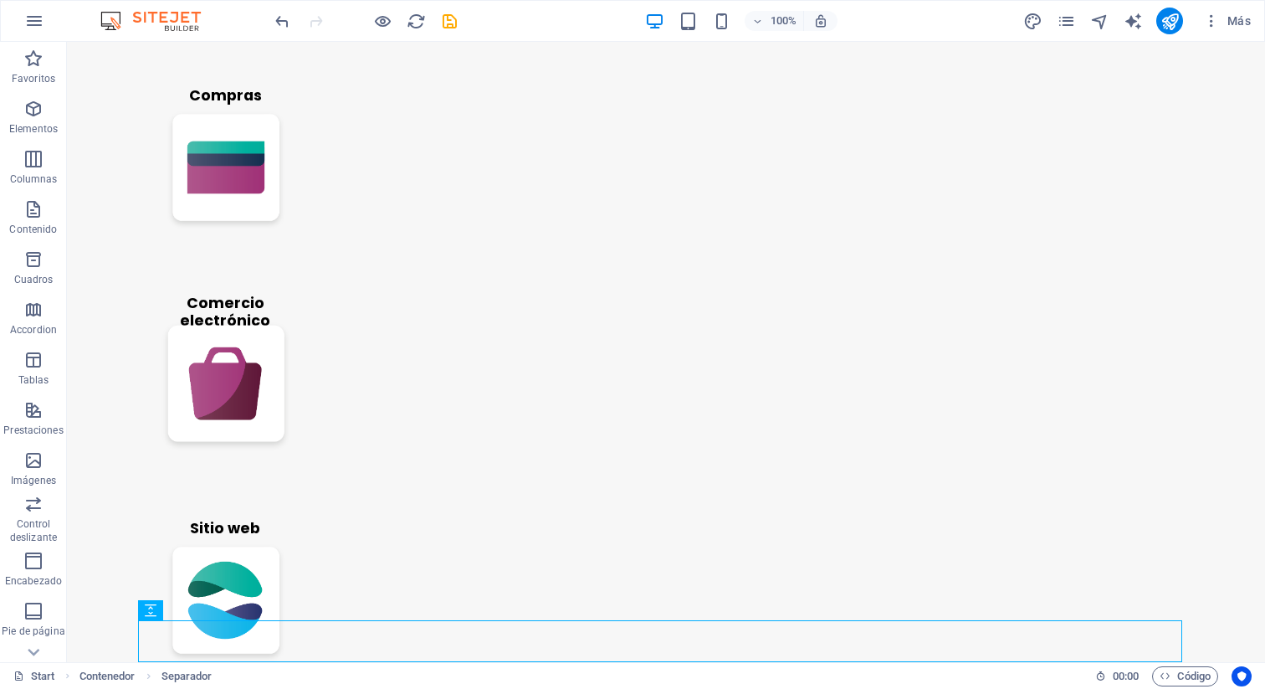
click at [452, 10] on div at bounding box center [365, 21] width 187 height 27
click at [445, 23] on icon "save" at bounding box center [449, 21] width 19 height 19
checkbox input "false"
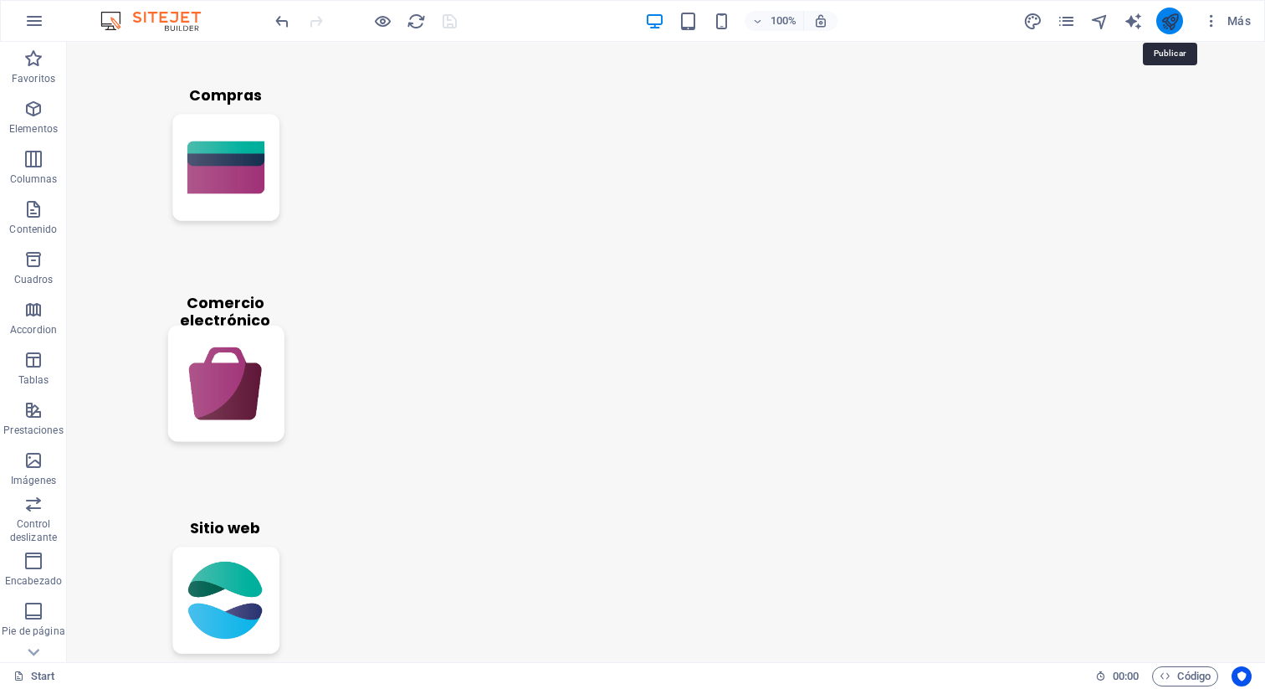
click at [1172, 22] on icon "publish" at bounding box center [1170, 21] width 19 height 19
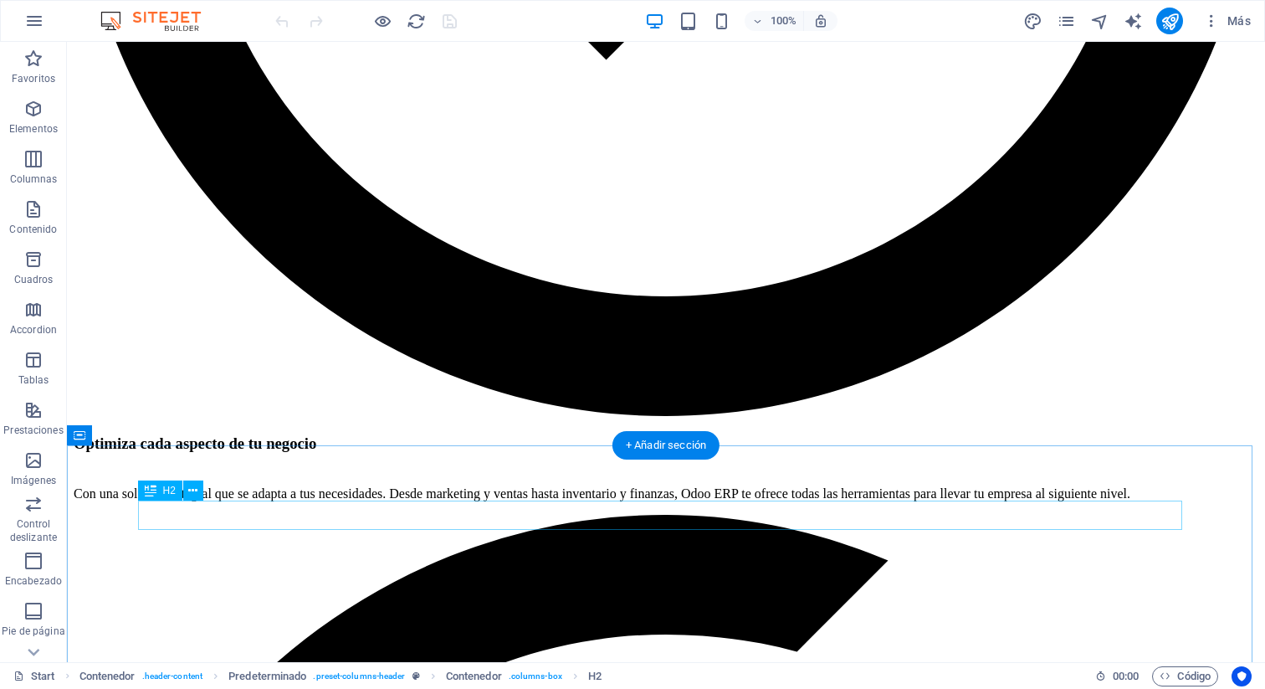
scroll to position [1106, 0]
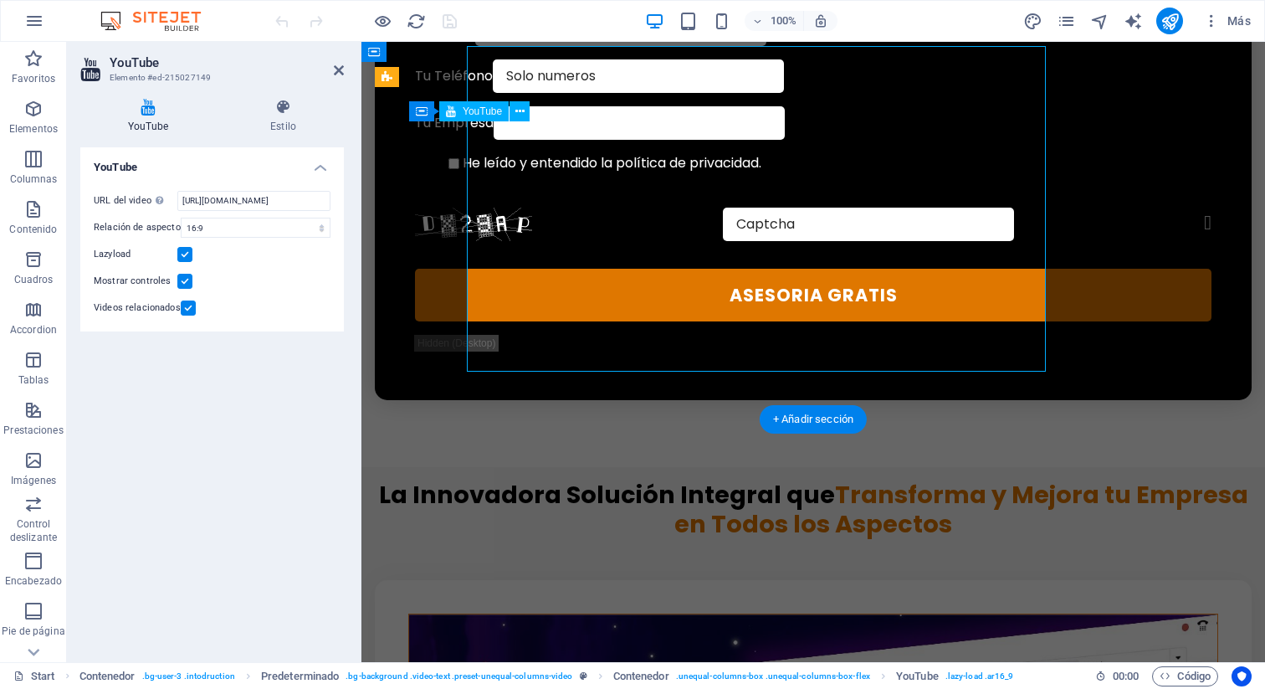
scroll to position [1182, 0]
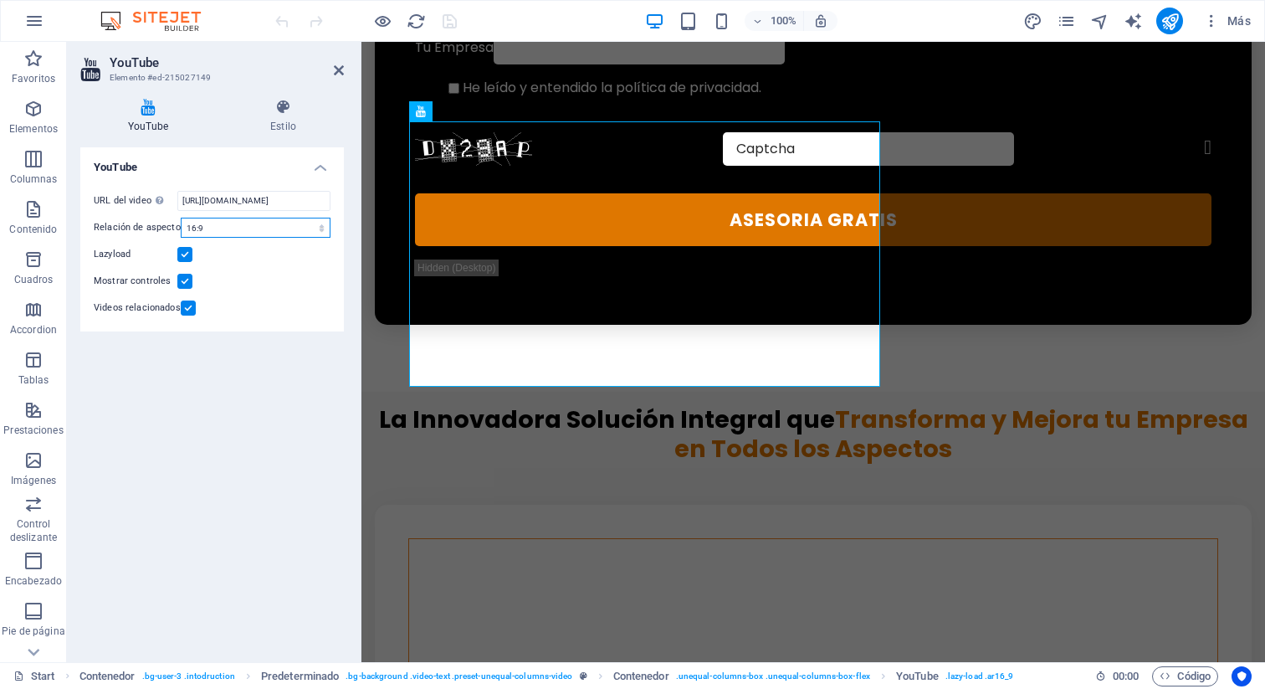
click at [270, 227] on select "16:10 16:9 4:3 2:1 1:1" at bounding box center [256, 228] width 150 height 20
click at [181, 218] on select "16:10 16:9 4:3 2:1 1:1" at bounding box center [256, 228] width 150 height 20
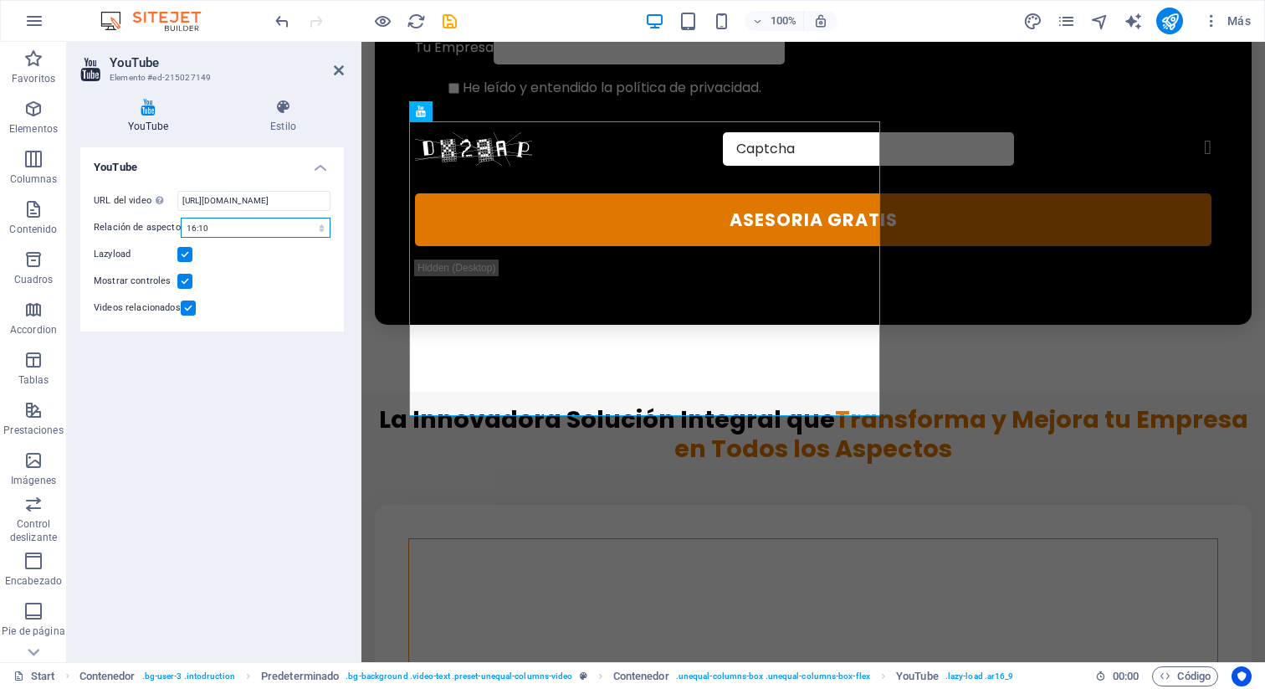
click at [280, 232] on select "16:10 16:9 4:3 2:1 1:1" at bounding box center [256, 228] width 150 height 20
click at [181, 218] on select "16:10 16:9 4:3 2:1 1:1" at bounding box center [256, 228] width 150 height 20
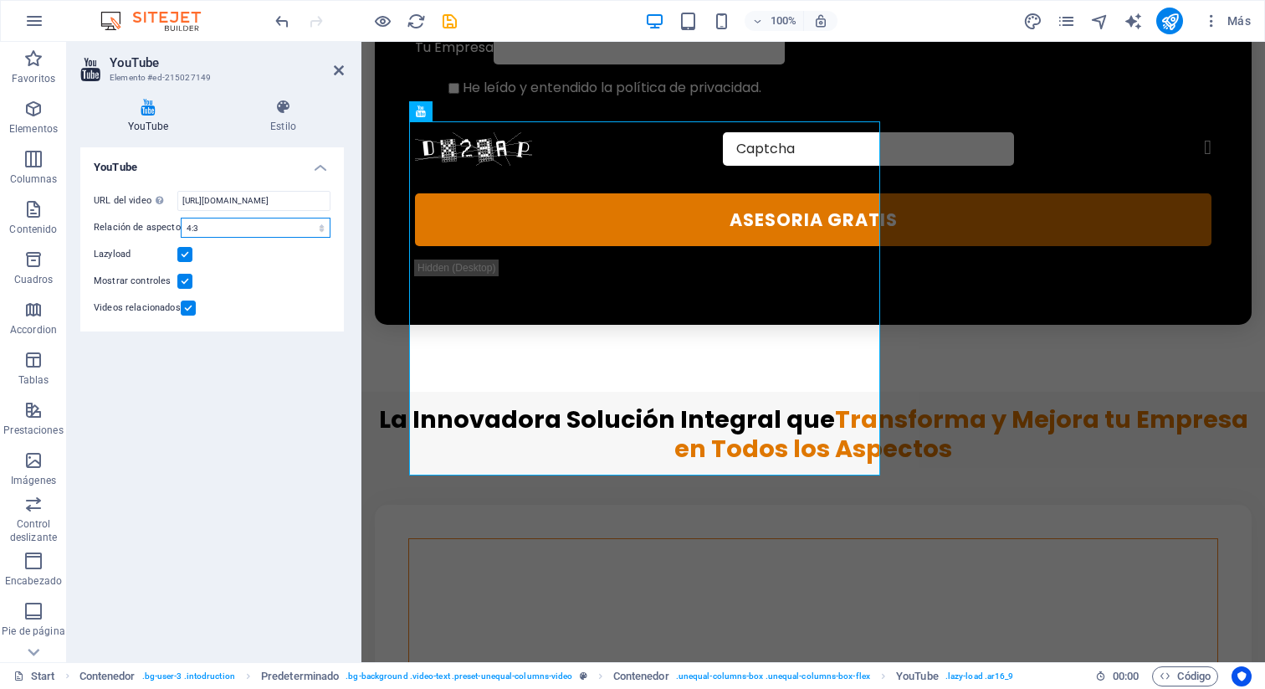
click at [262, 227] on select "16:10 16:9 4:3 2:1 1:1" at bounding box center [256, 228] width 150 height 20
select select "ar16_10"
click at [181, 218] on select "16:10 16:9 4:3 2:1 1:1" at bounding box center [256, 228] width 150 height 20
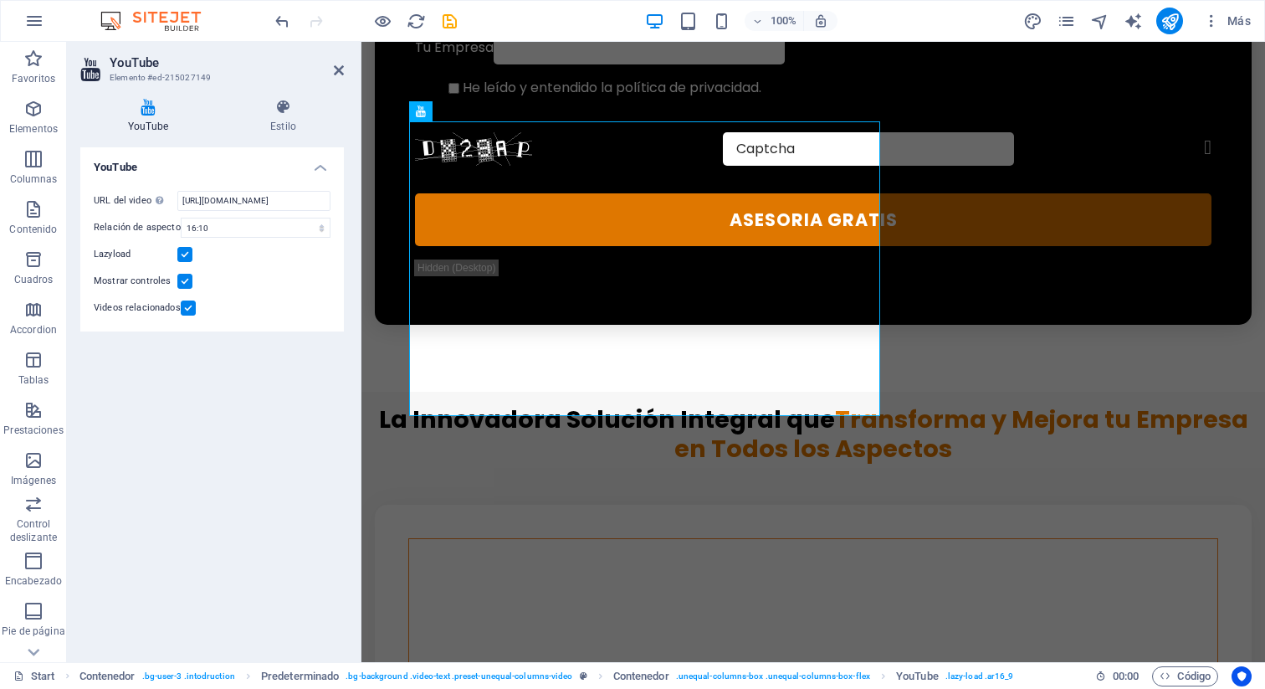
click at [185, 279] on label at bounding box center [184, 281] width 15 height 15
click at [0, 0] on input "Mostrar controles" at bounding box center [0, 0] width 0 height 0
click at [185, 279] on label at bounding box center [184, 281] width 15 height 15
click at [0, 0] on input "Mostrar controles" at bounding box center [0, 0] width 0 height 0
click at [185, 279] on label at bounding box center [184, 281] width 15 height 15
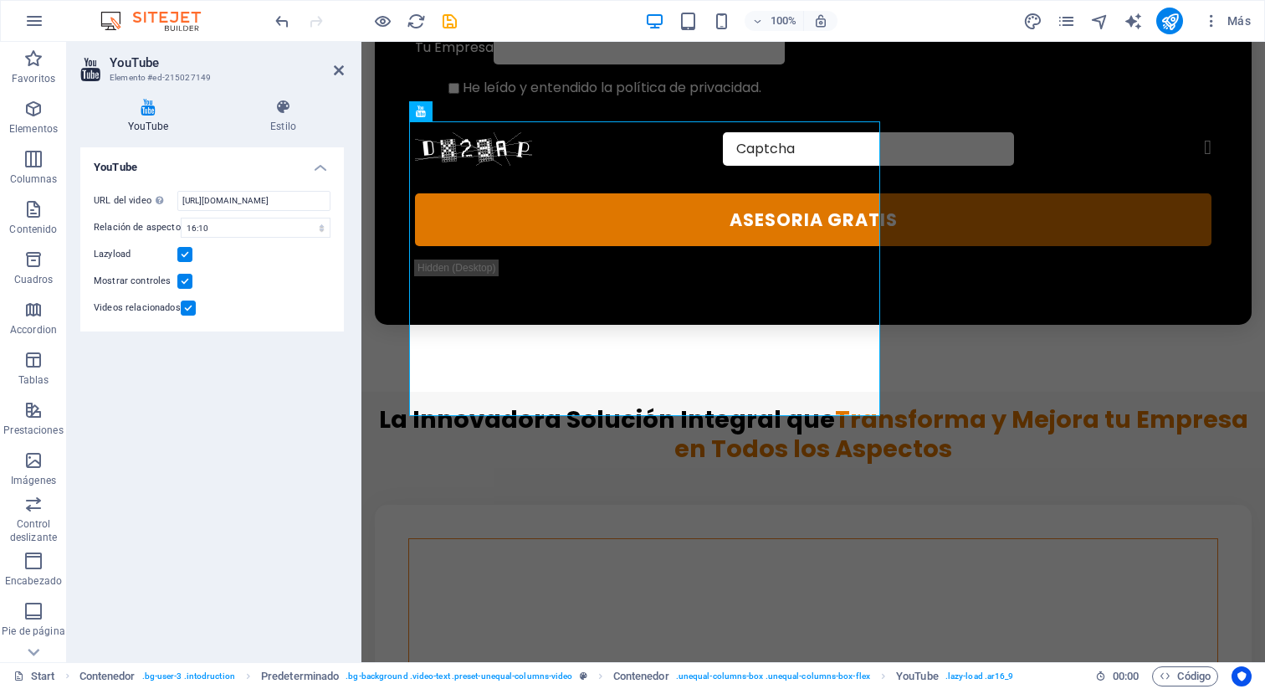
click at [0, 0] on input "Mostrar controles" at bounding box center [0, 0] width 0 height 0
click at [186, 310] on label at bounding box center [188, 307] width 15 height 15
click at [0, 0] on input "Videos relacionados" at bounding box center [0, 0] width 0 height 0
click at [183, 252] on label at bounding box center [184, 254] width 15 height 15
click at [0, 0] on input "Lazyload" at bounding box center [0, 0] width 0 height 0
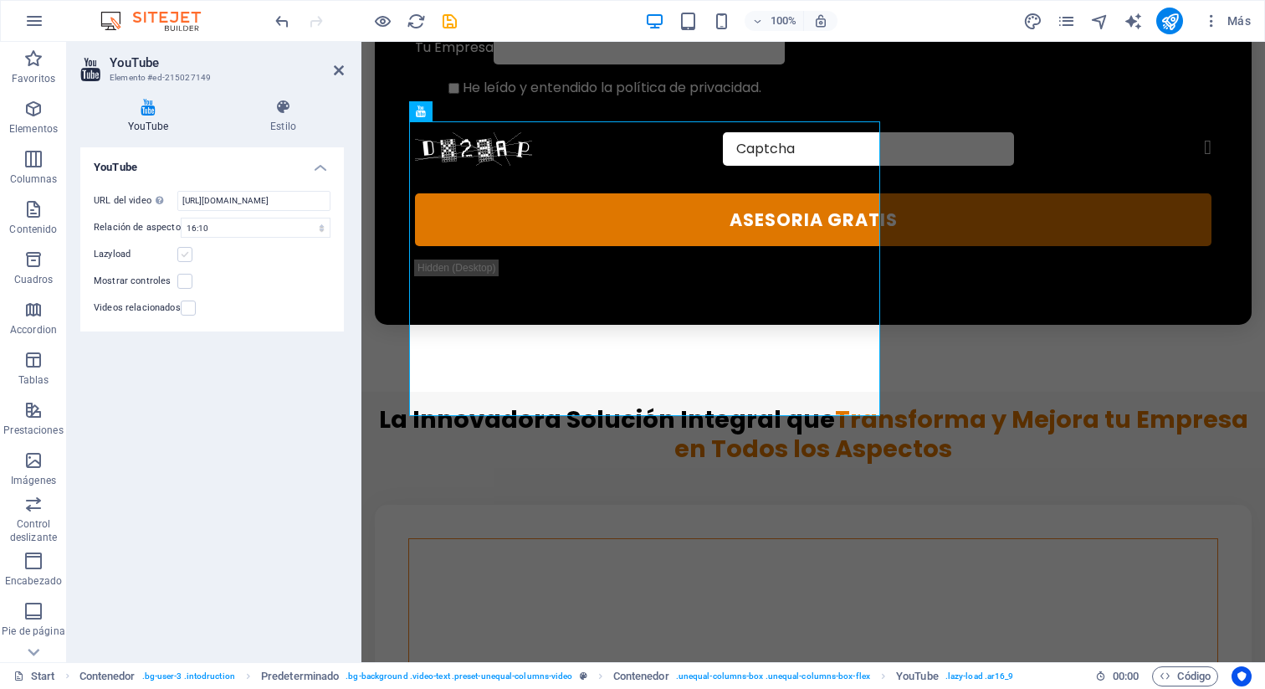
click at [184, 251] on label at bounding box center [184, 254] width 15 height 15
click at [0, 0] on input "Lazyload" at bounding box center [0, 0] width 0 height 0
click at [458, 27] on icon "save" at bounding box center [449, 21] width 19 height 19
checkbox input "false"
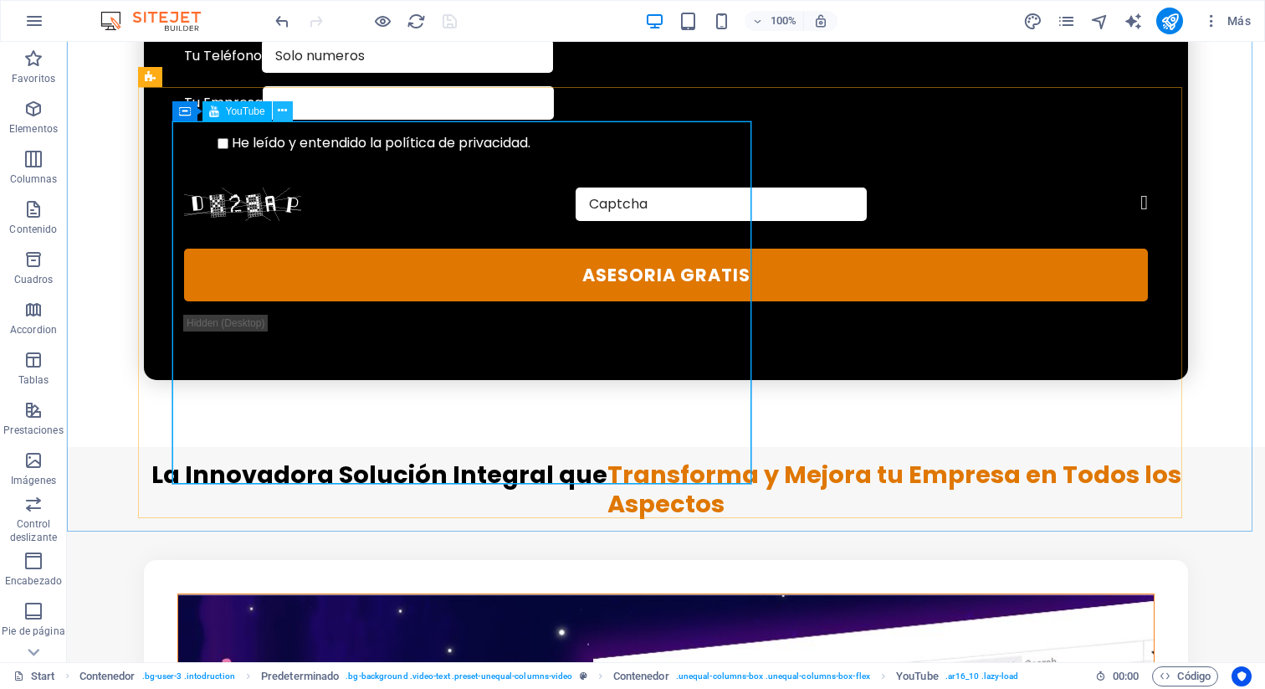
click at [279, 110] on icon at bounding box center [282, 111] width 9 height 18
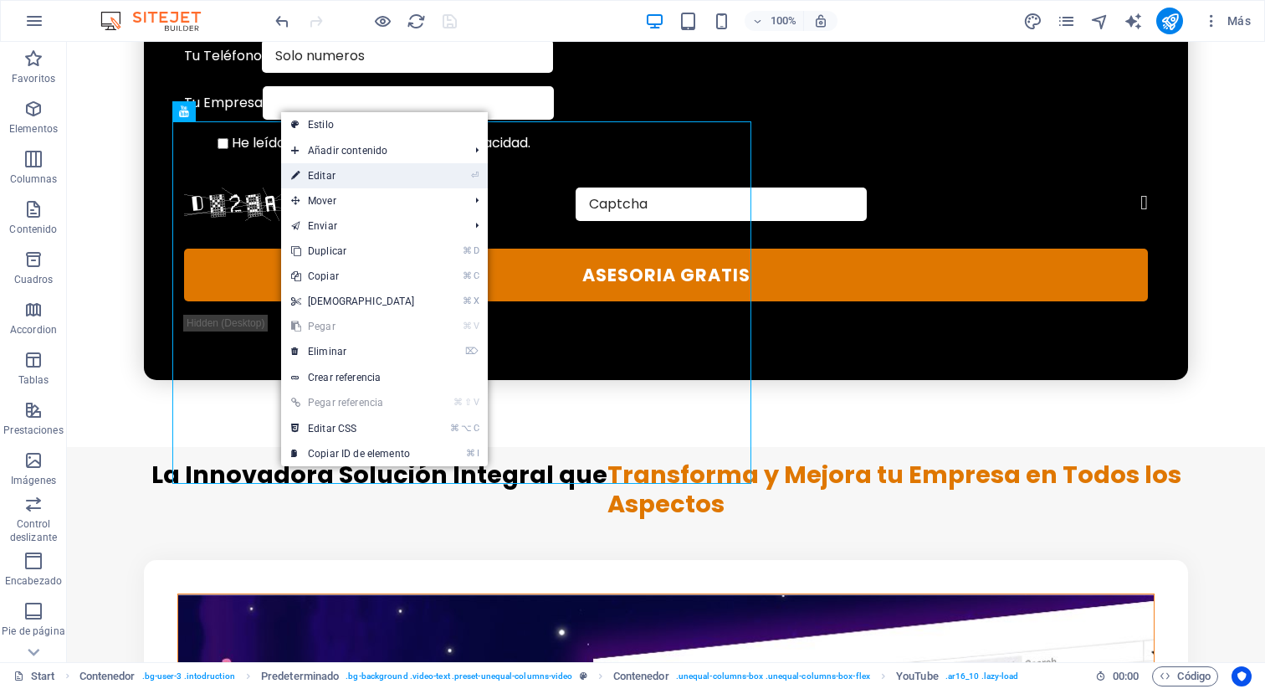
click at [400, 177] on link "⏎ Editar" at bounding box center [353, 175] width 144 height 25
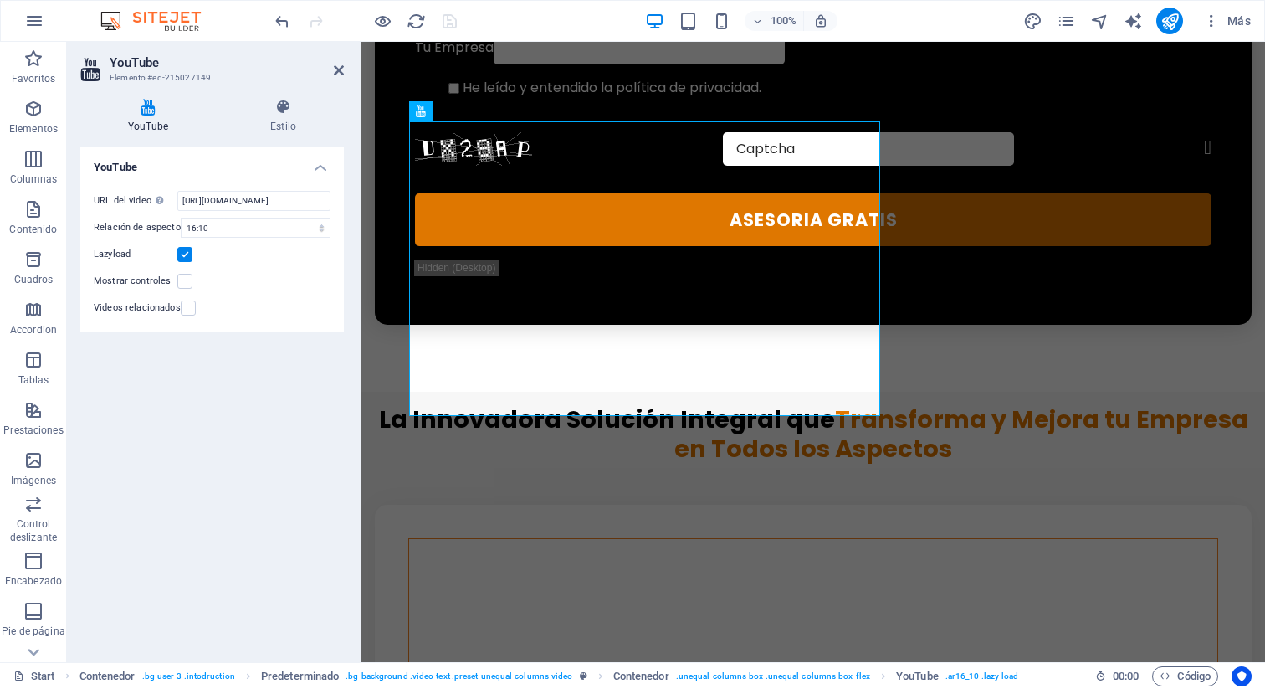
click at [321, 166] on h4 "YouTube" at bounding box center [212, 162] width 264 height 30
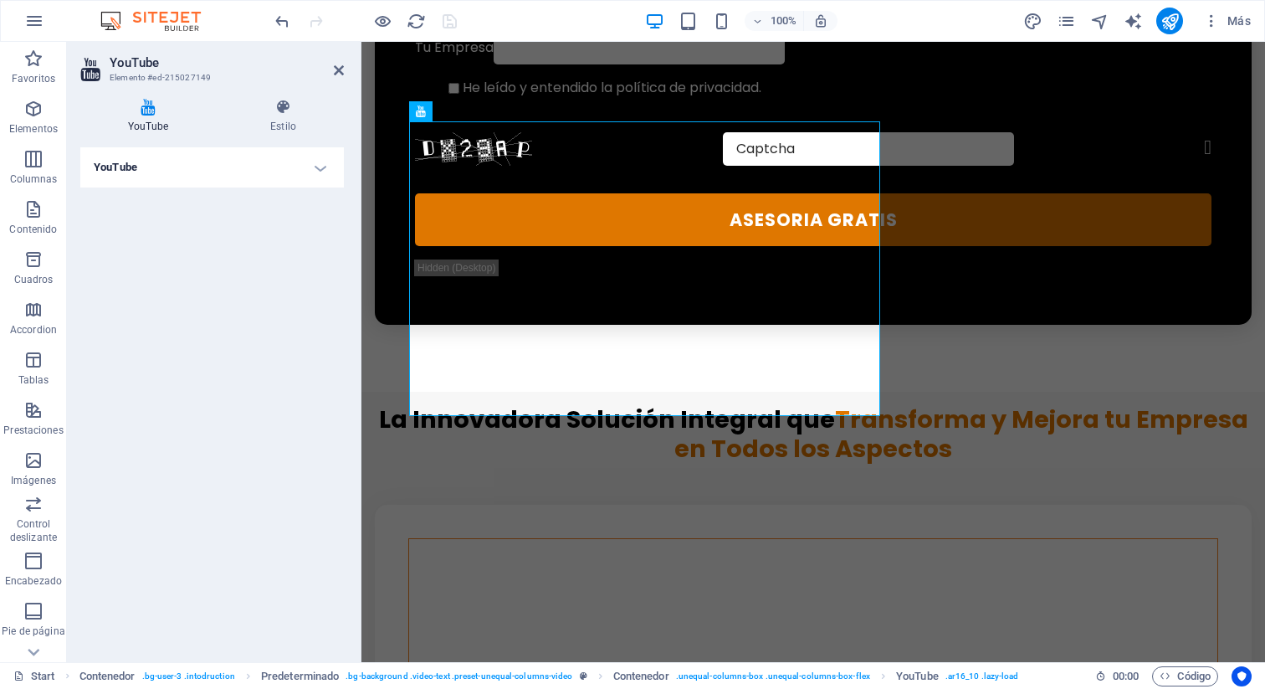
click at [322, 165] on h4 "YouTube" at bounding box center [212, 167] width 264 height 40
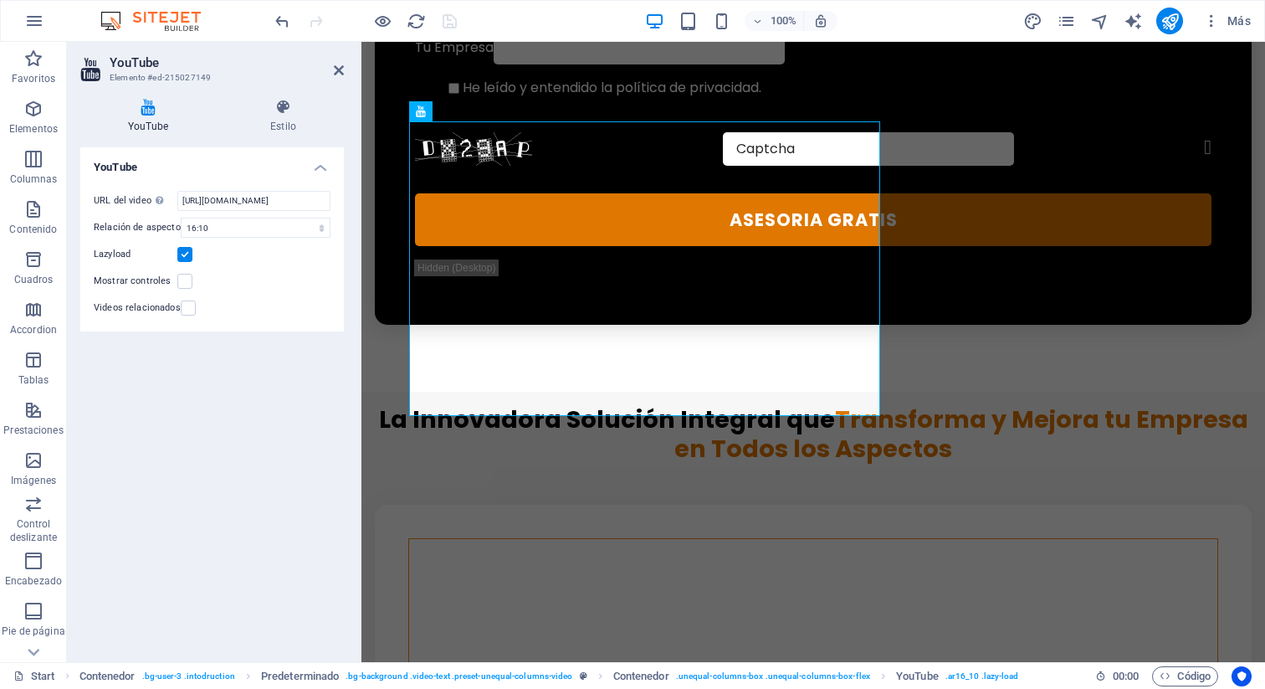
click at [118, 202] on label "URL del video Inserta (o pega) la URL de un vídeo." at bounding box center [136, 201] width 84 height 20
click at [177, 202] on input "https://www.youtube.com/watch?v=OZLP-SCHW7A" at bounding box center [253, 201] width 153 height 20
click at [289, 109] on icon at bounding box center [283, 107] width 121 height 17
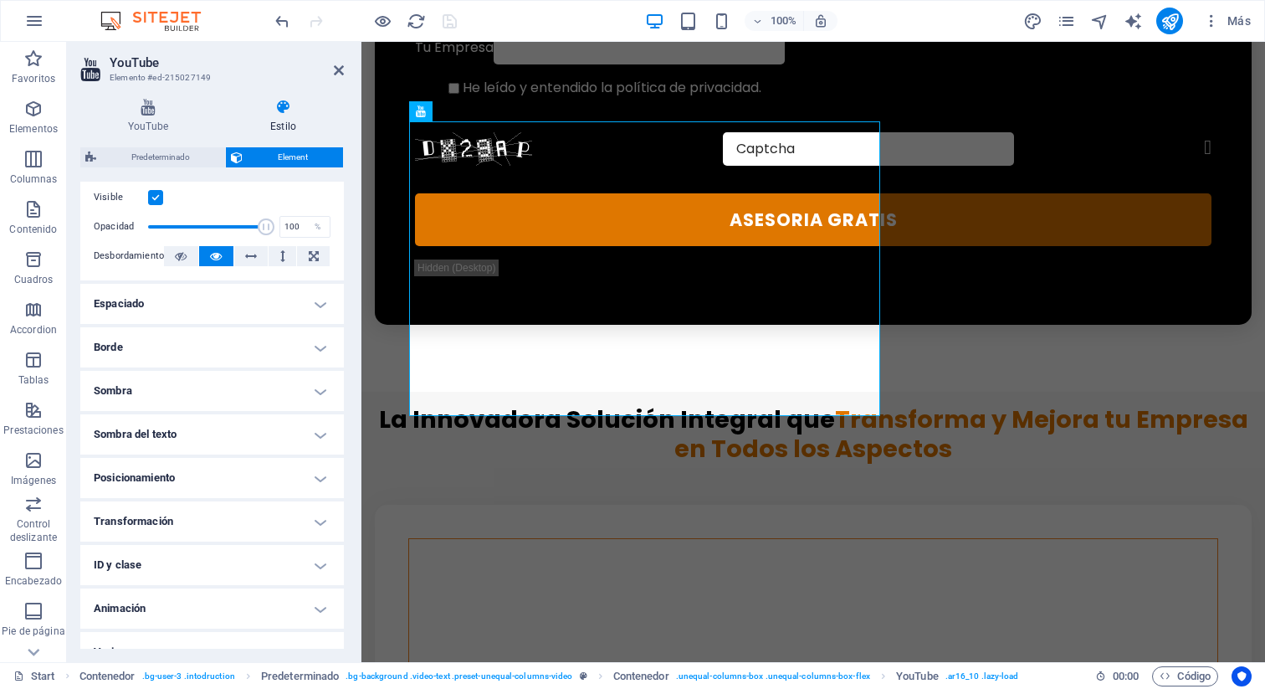
scroll to position [254, 0]
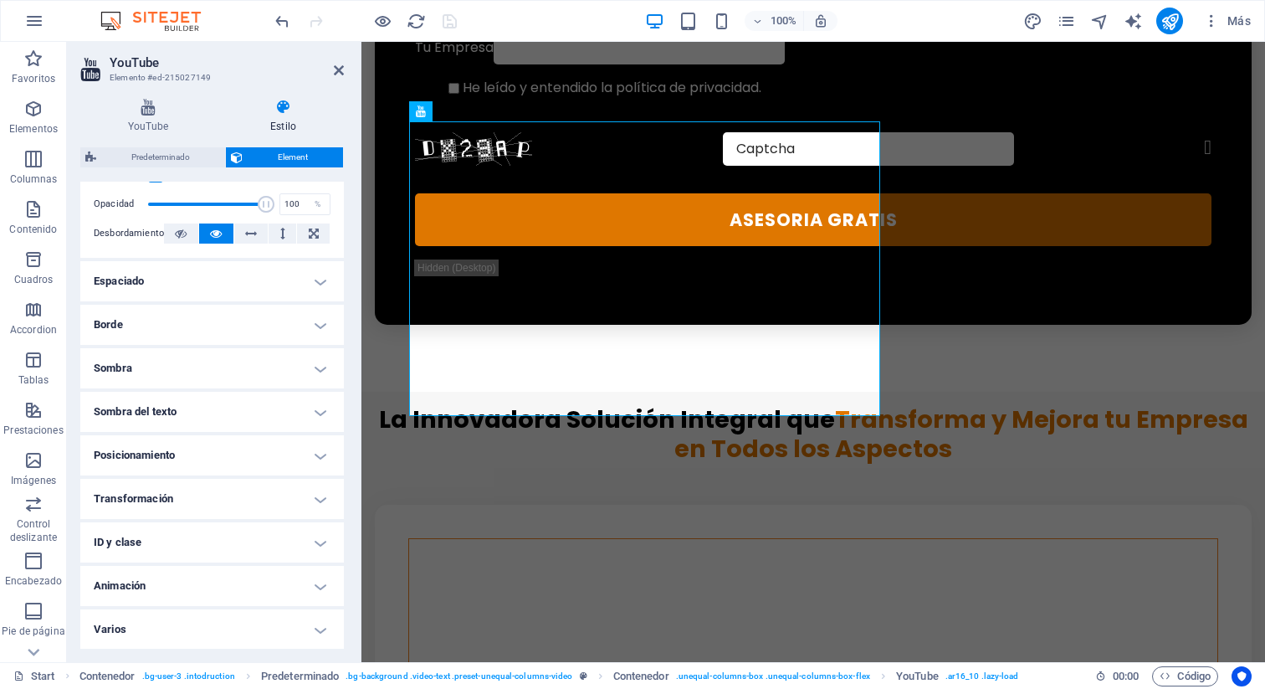
click at [236, 582] on h4 "Animación" at bounding box center [212, 586] width 264 height 40
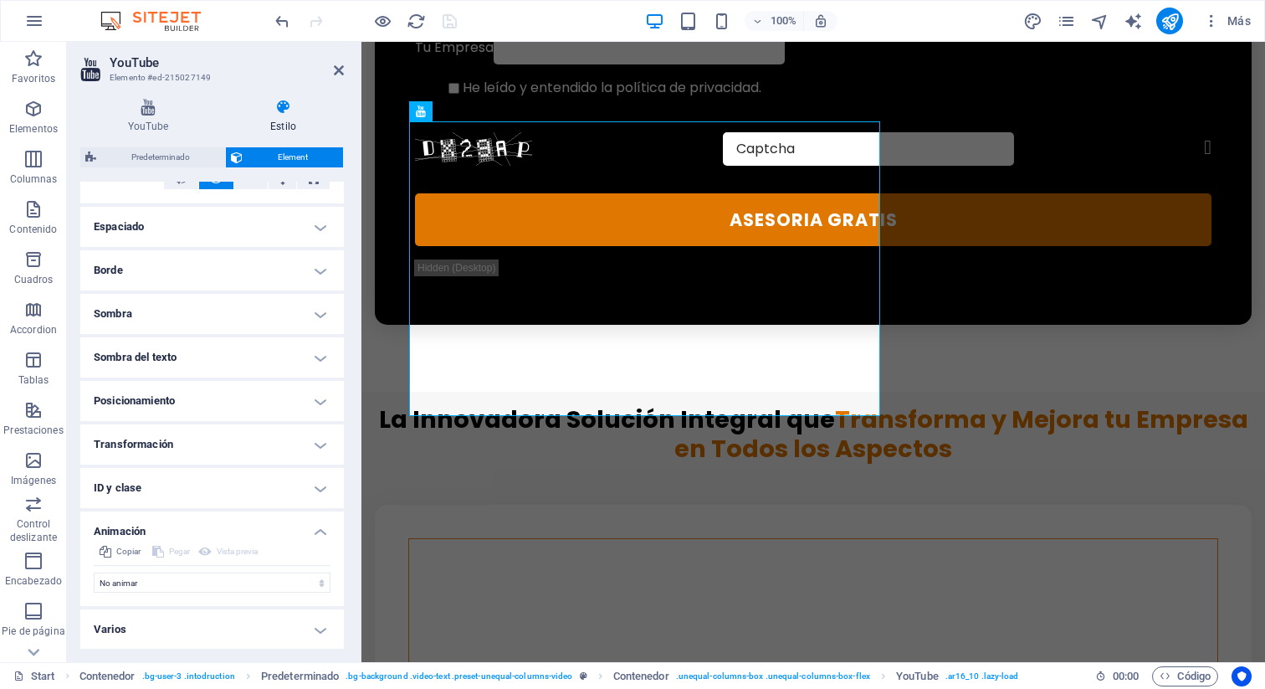
click at [218, 631] on h4 "Varios" at bounding box center [212, 629] width 264 height 40
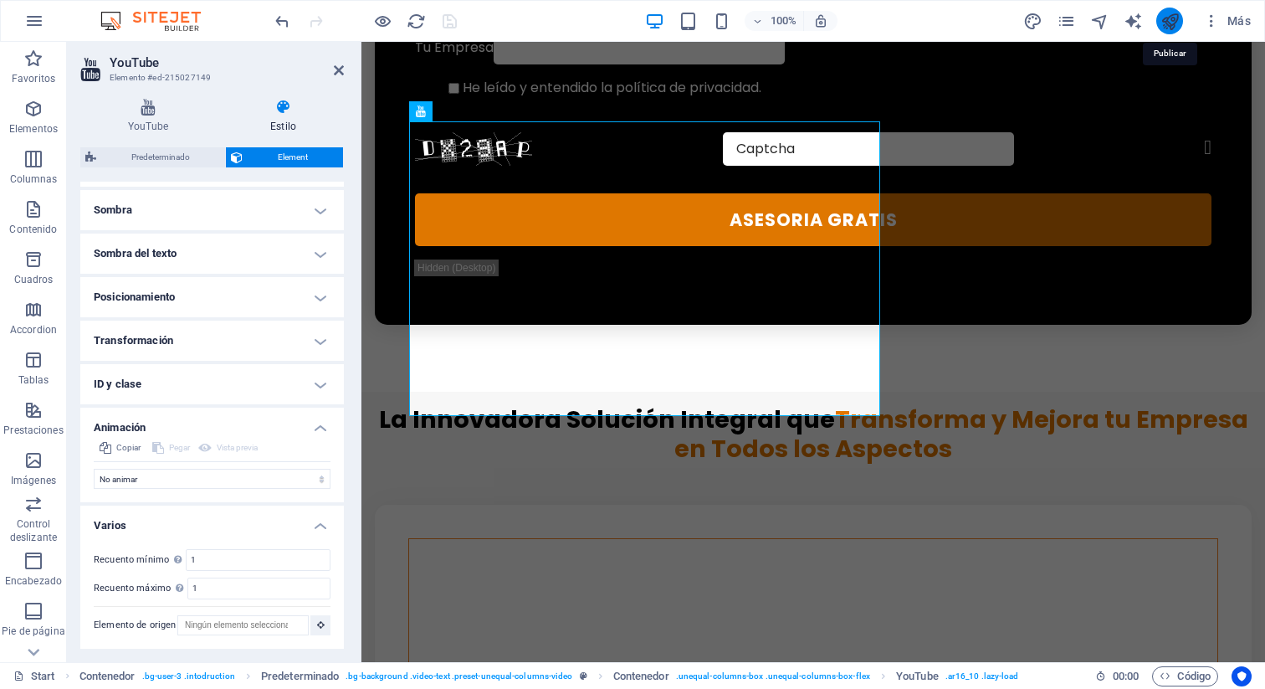
click at [1167, 23] on icon "publish" at bounding box center [1170, 21] width 19 height 19
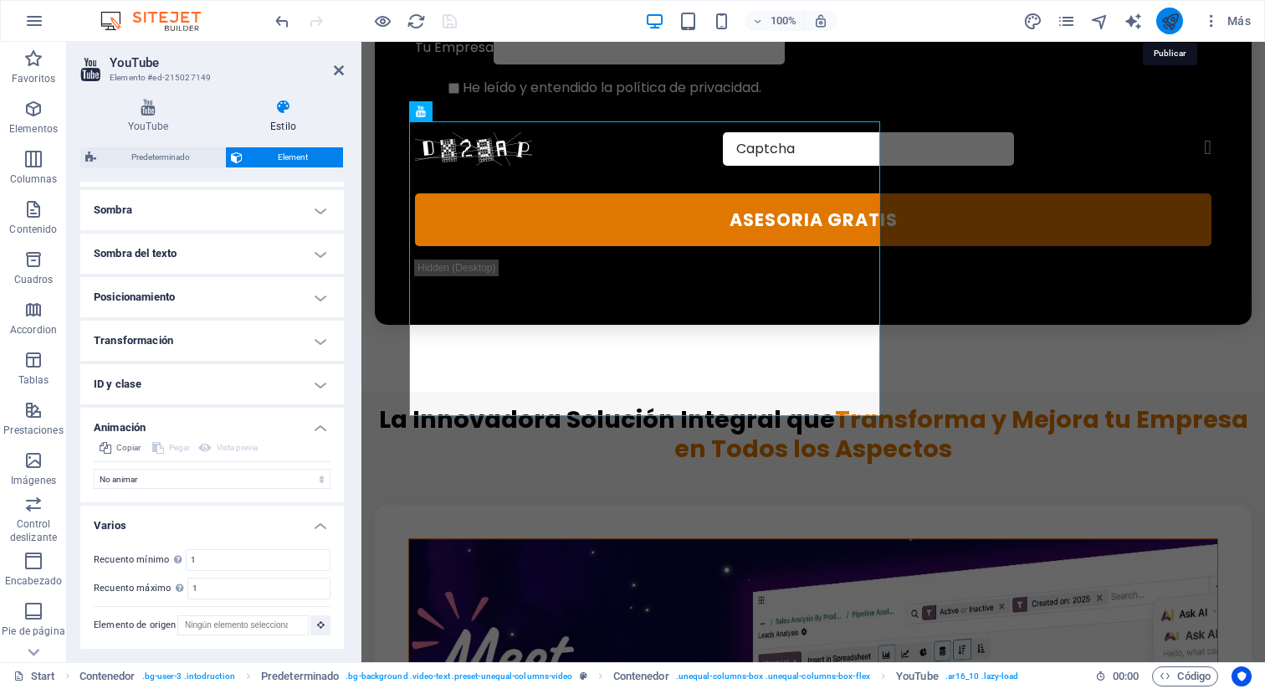
scroll to position [1106, 0]
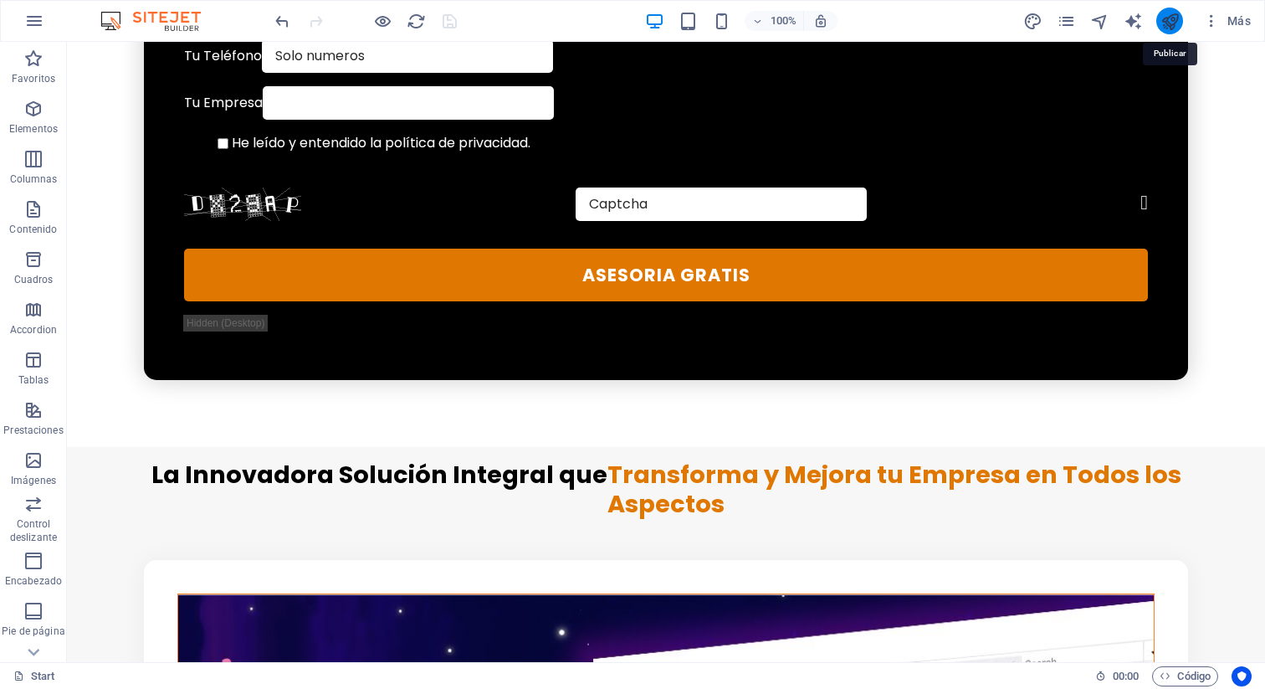
click at [1166, 17] on icon "publish" at bounding box center [1170, 21] width 19 height 19
click at [1167, 18] on icon "publish" at bounding box center [1170, 21] width 19 height 19
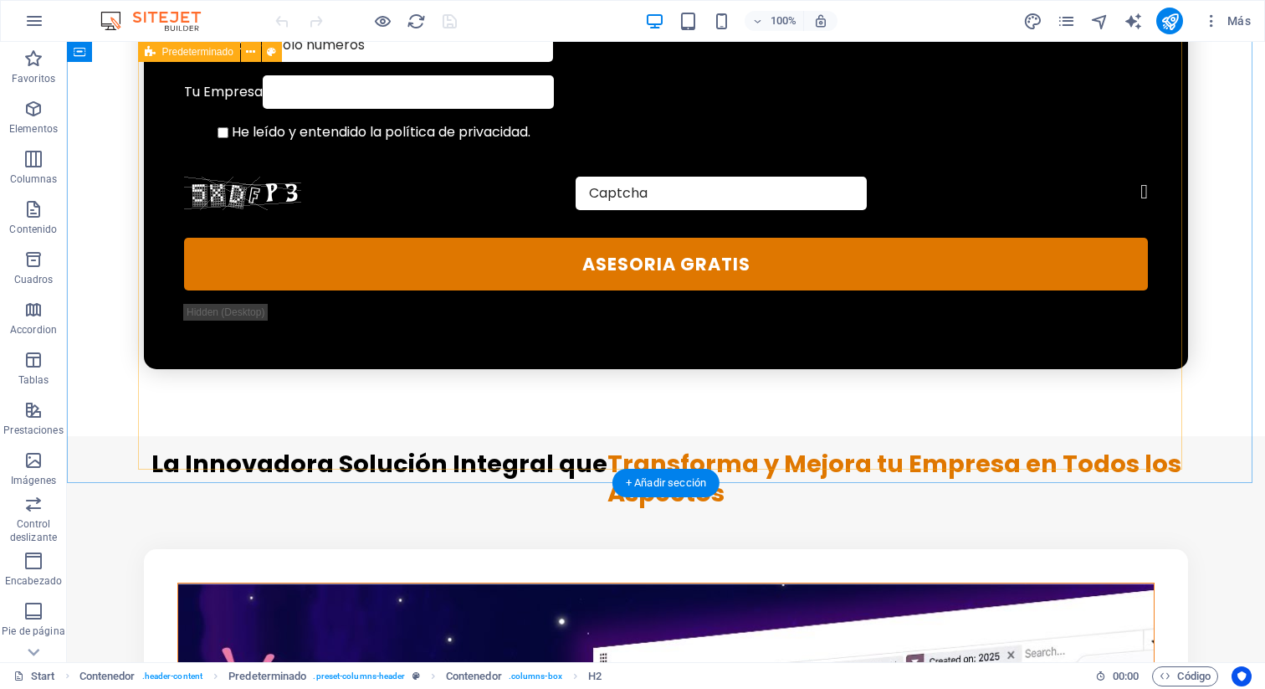
scroll to position [1088, 0]
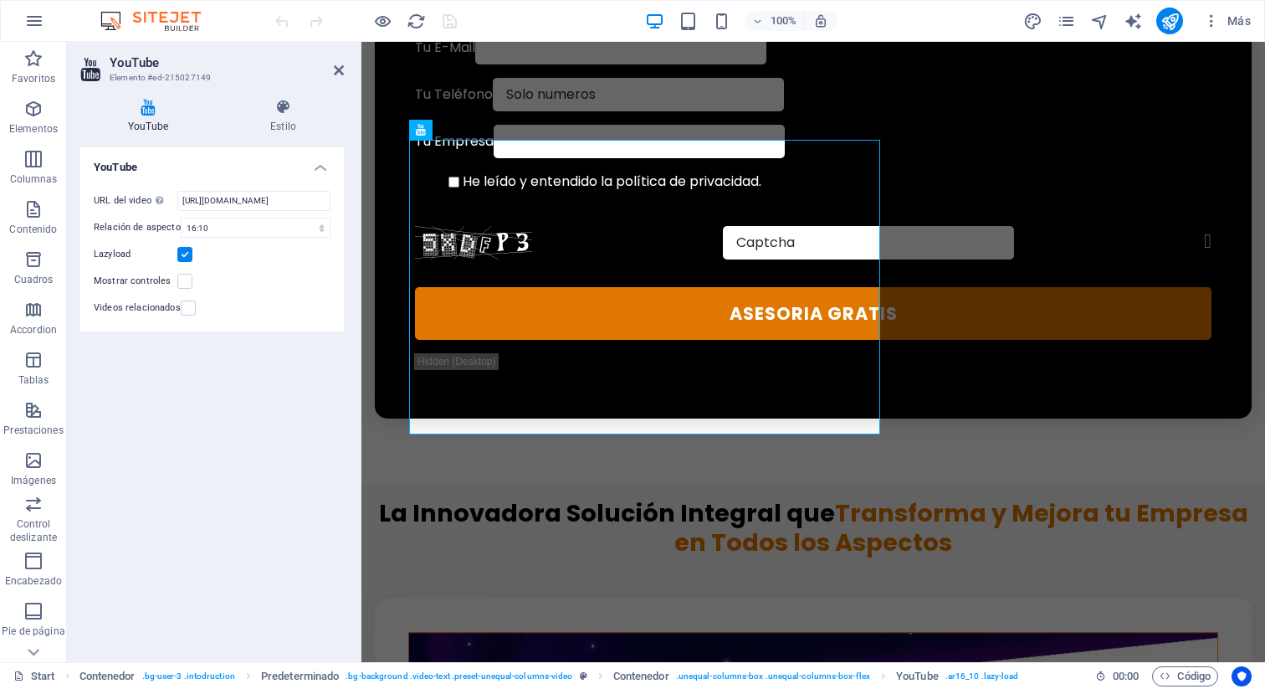
scroll to position [1163, 0]
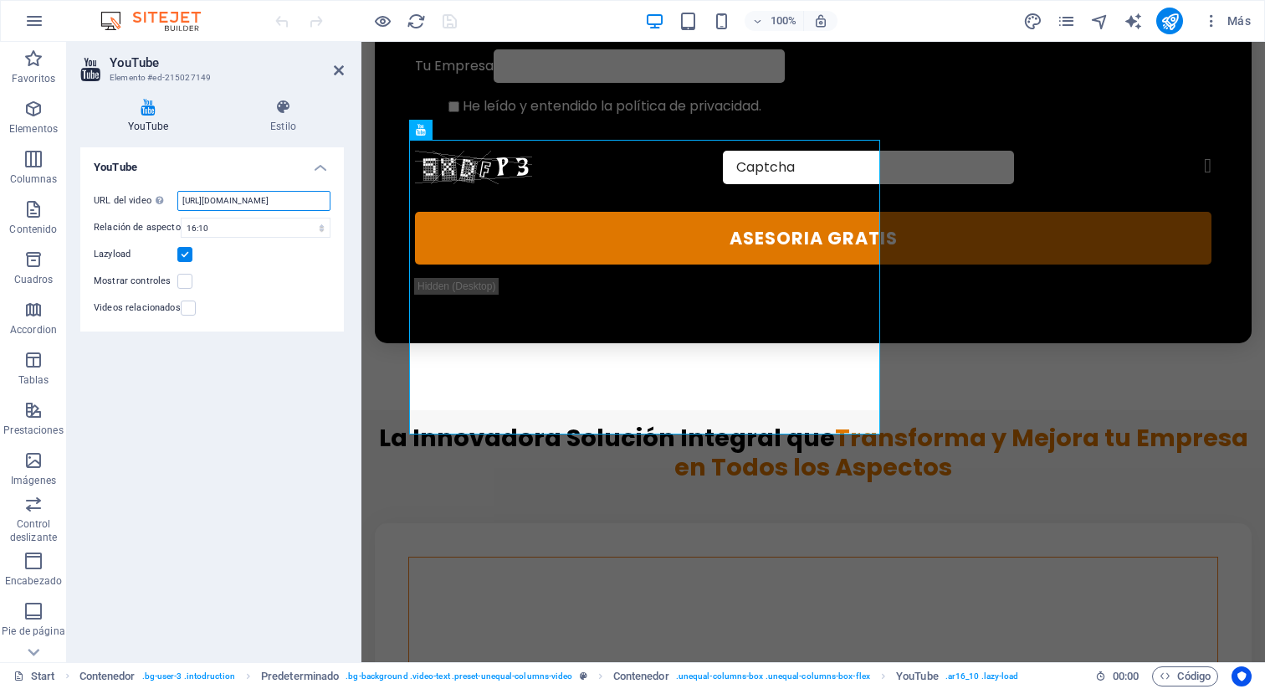
click at [267, 206] on input "https://www.youtube.com/watch?v=OZLP-SCHW7A" at bounding box center [253, 201] width 153 height 20
drag, startPoint x: 628, startPoint y: 240, endPoint x: 415, endPoint y: 225, distance: 213.9
click at [290, 202] on input "https://www.youtube.com/watch?v=OZLP-SCHW7A" at bounding box center [253, 201] width 153 height 20
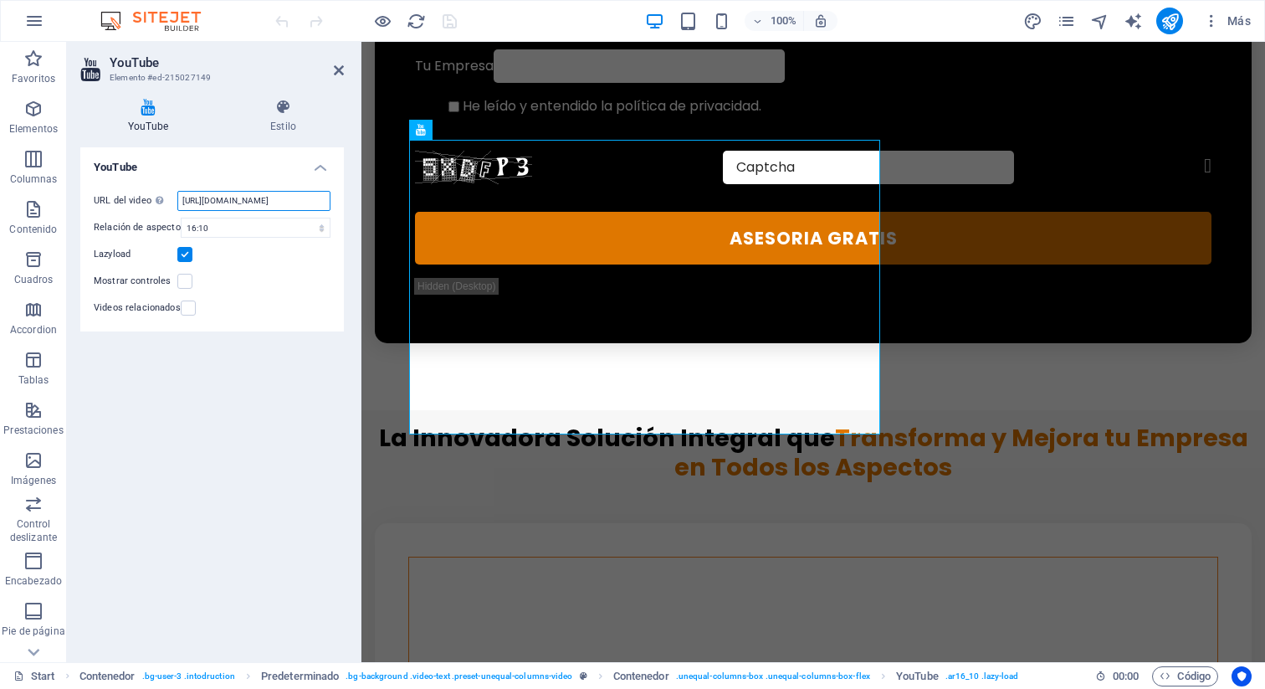
scroll to position [0, 49]
paste input "&autoplay=1""
type input "https://www.youtube.com/watch?v=OZLP-SCHW7A&autoplay=1"
click at [291, 482] on div "YouTube URL del video Inserta (o pega) la URL de un vídeo. https://www.youtube.…" at bounding box center [212, 397] width 264 height 501
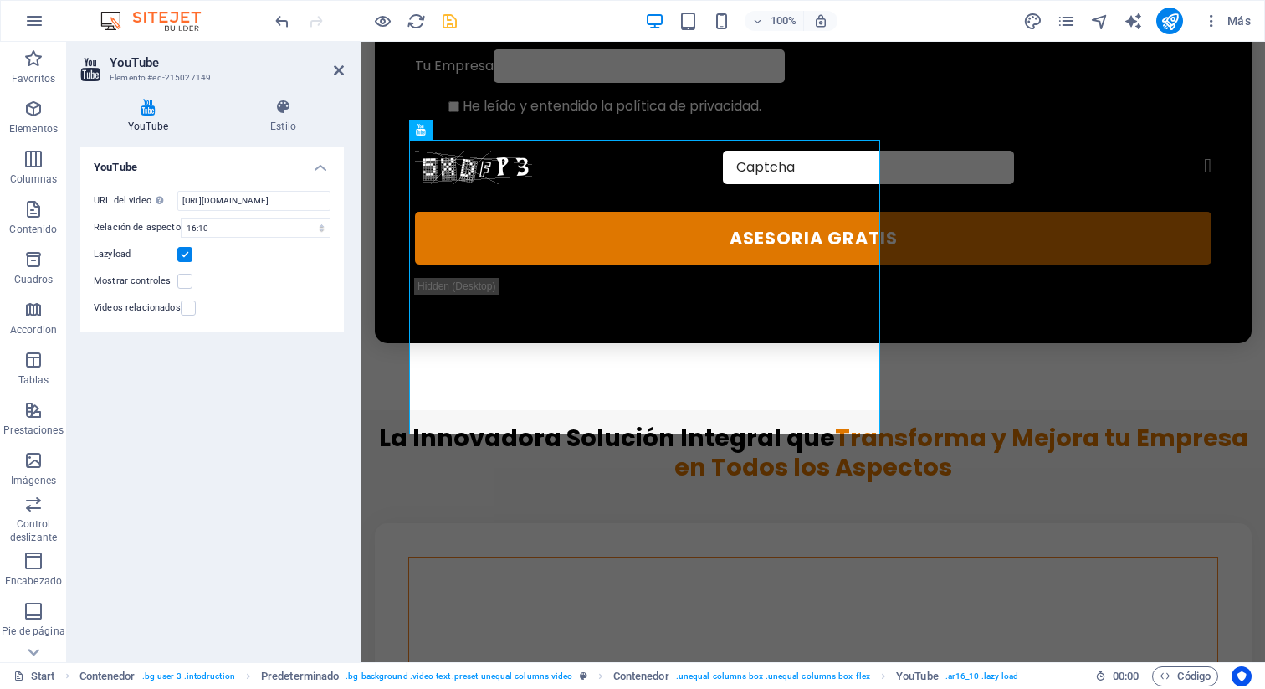
click at [442, 16] on icon "save" at bounding box center [449, 21] width 19 height 19
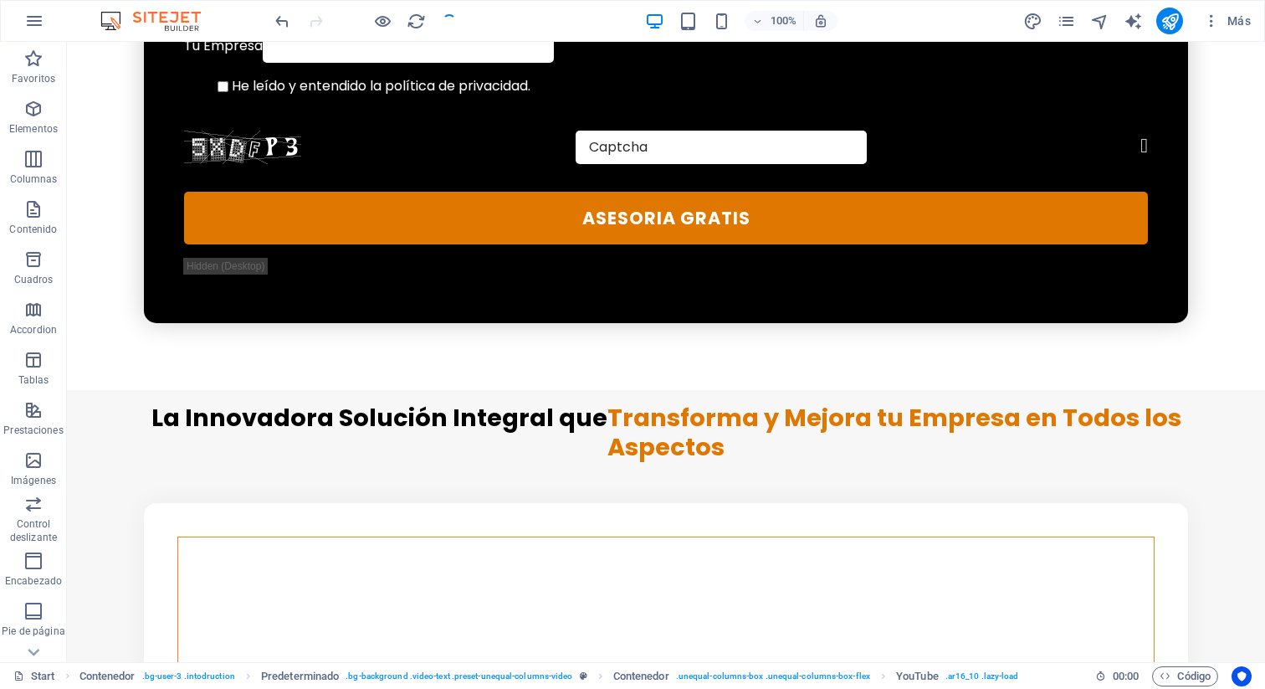
checkbox input "false"
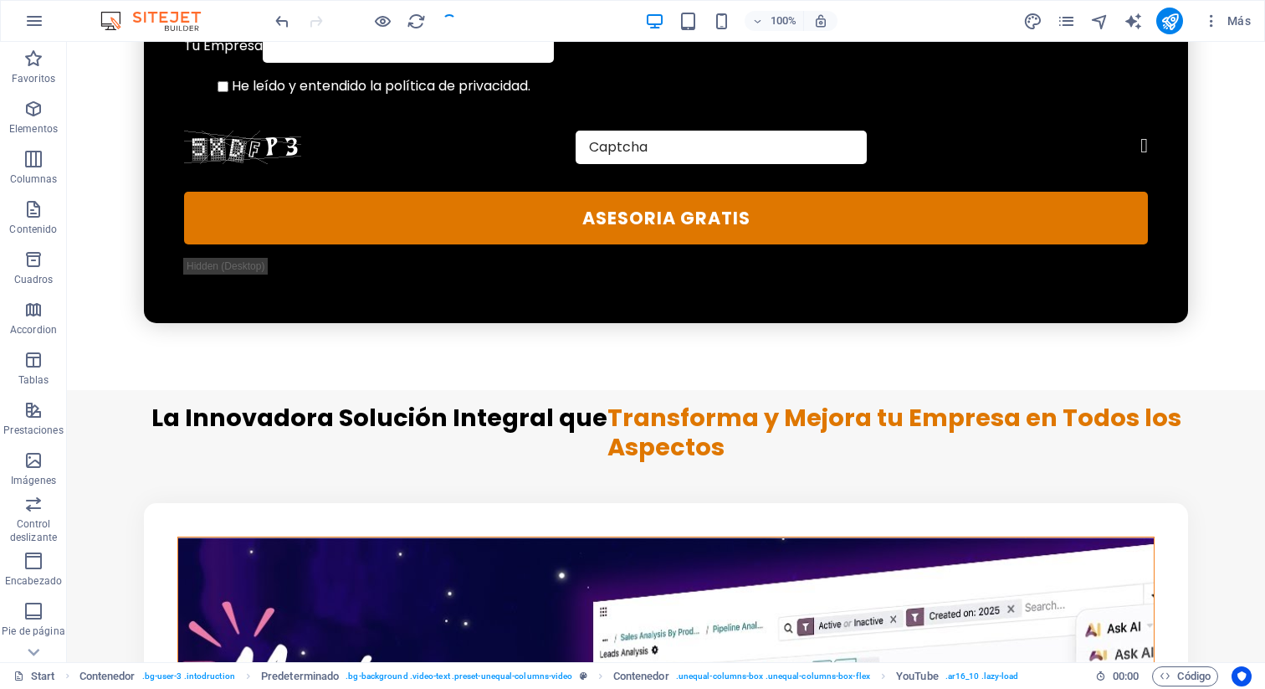
scroll to position [1088, 0]
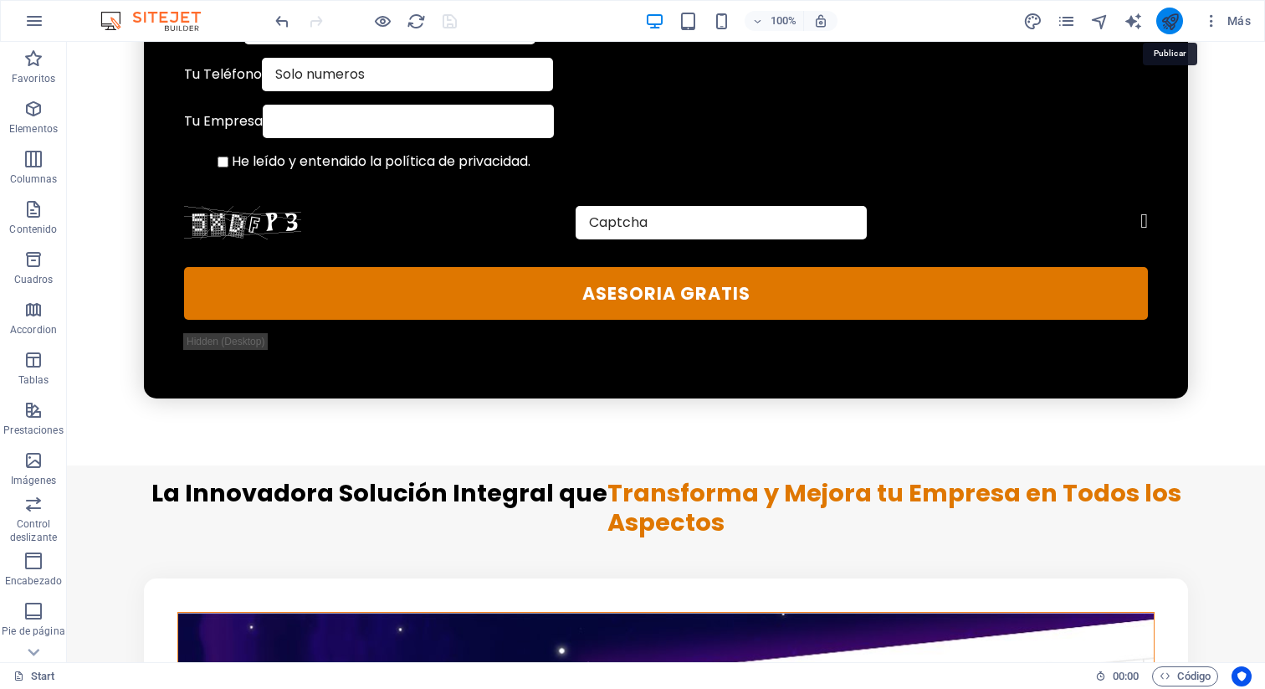
click at [1165, 21] on icon "publish" at bounding box center [1170, 21] width 19 height 19
